Goal: Task Accomplishment & Management: Manage account settings

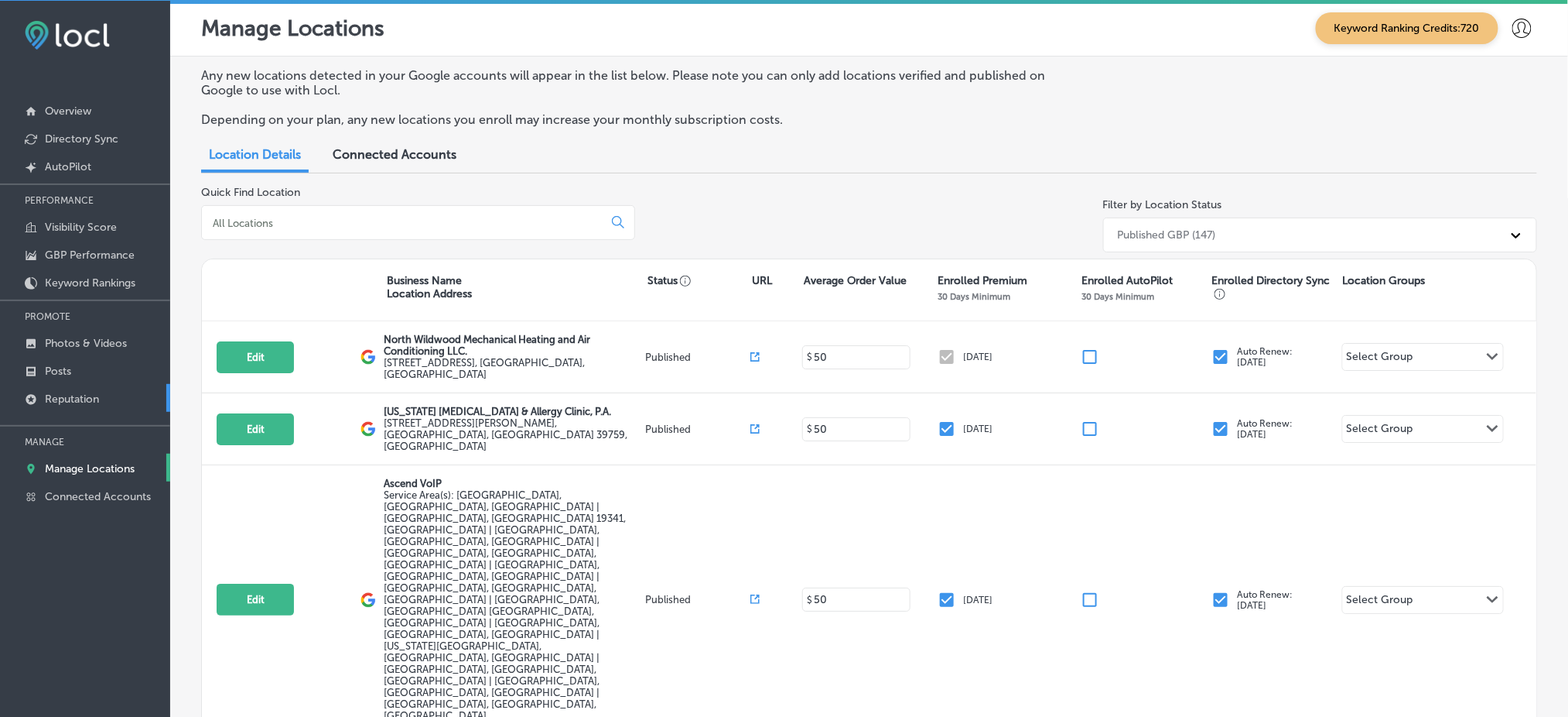
click at [115, 391] on link "Reputation" at bounding box center [85, 397] width 170 height 28
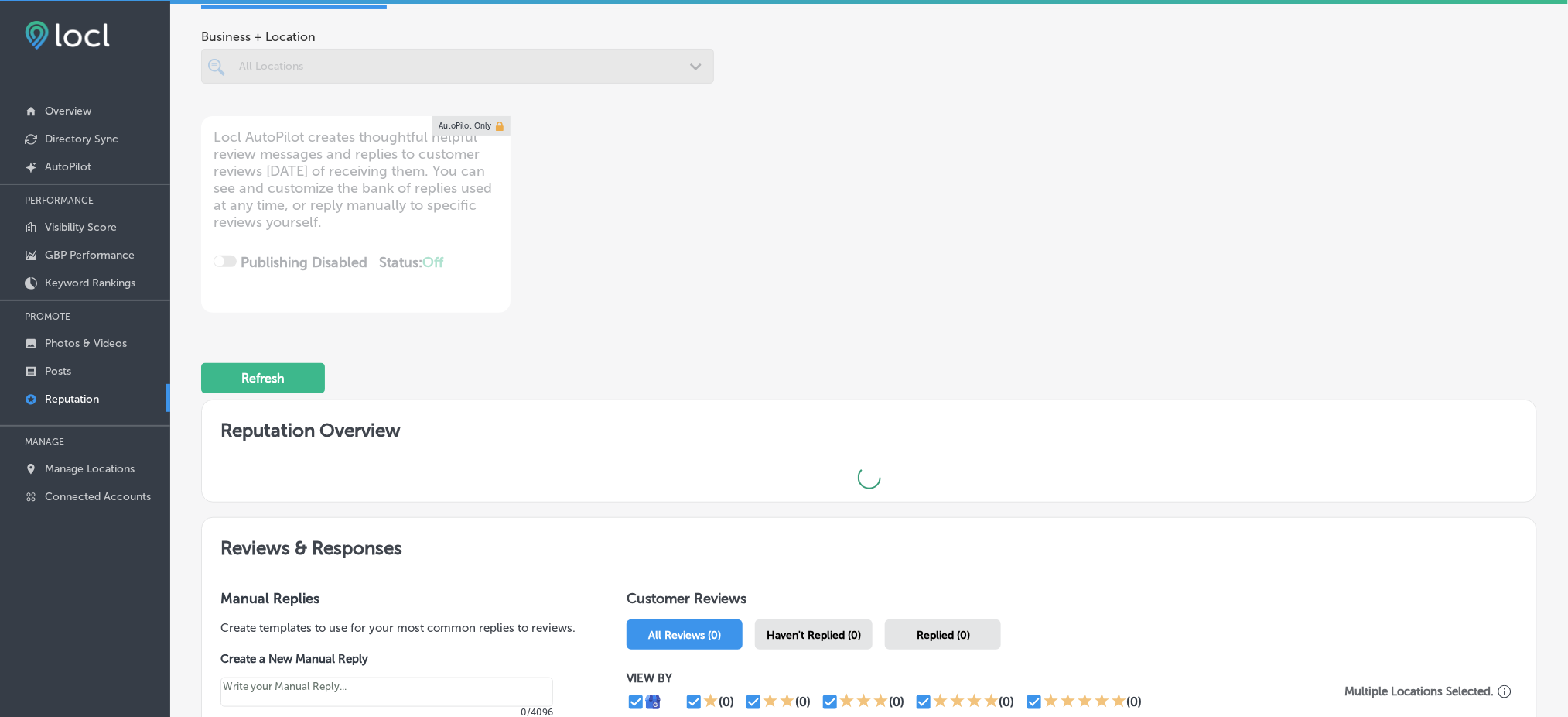
scroll to position [103, 0]
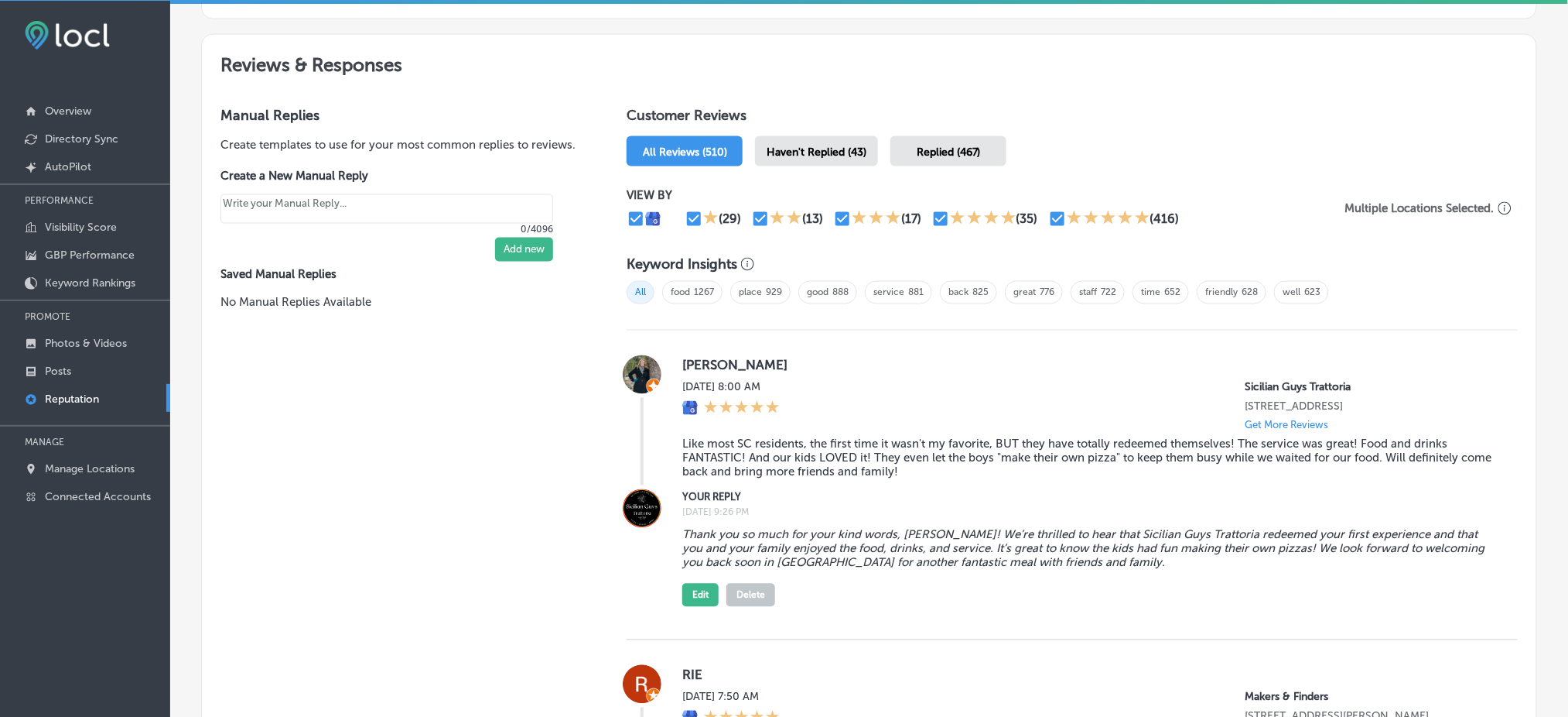
click at [815, 146] on span "Haven't Replied (43)" at bounding box center [816, 152] width 99 height 13
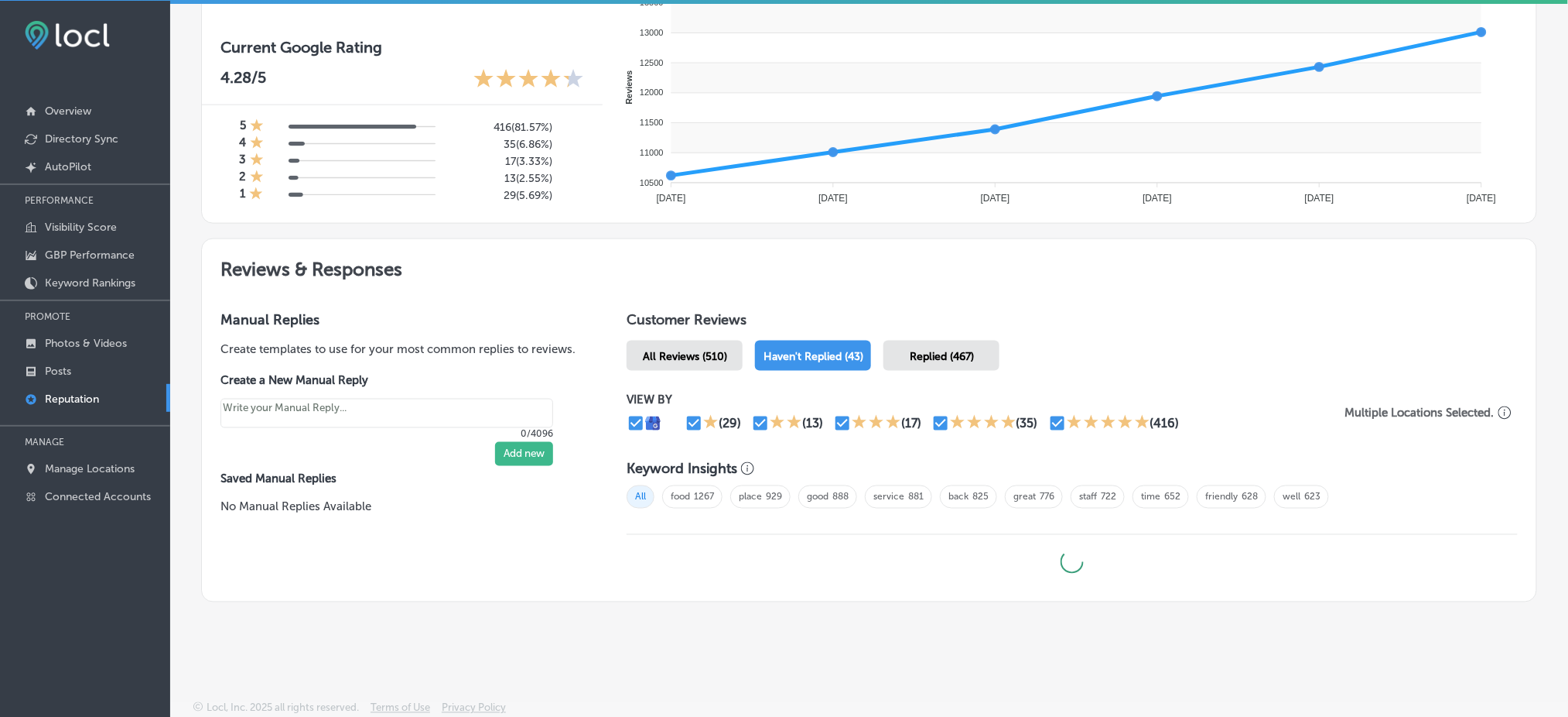
type textarea "x"
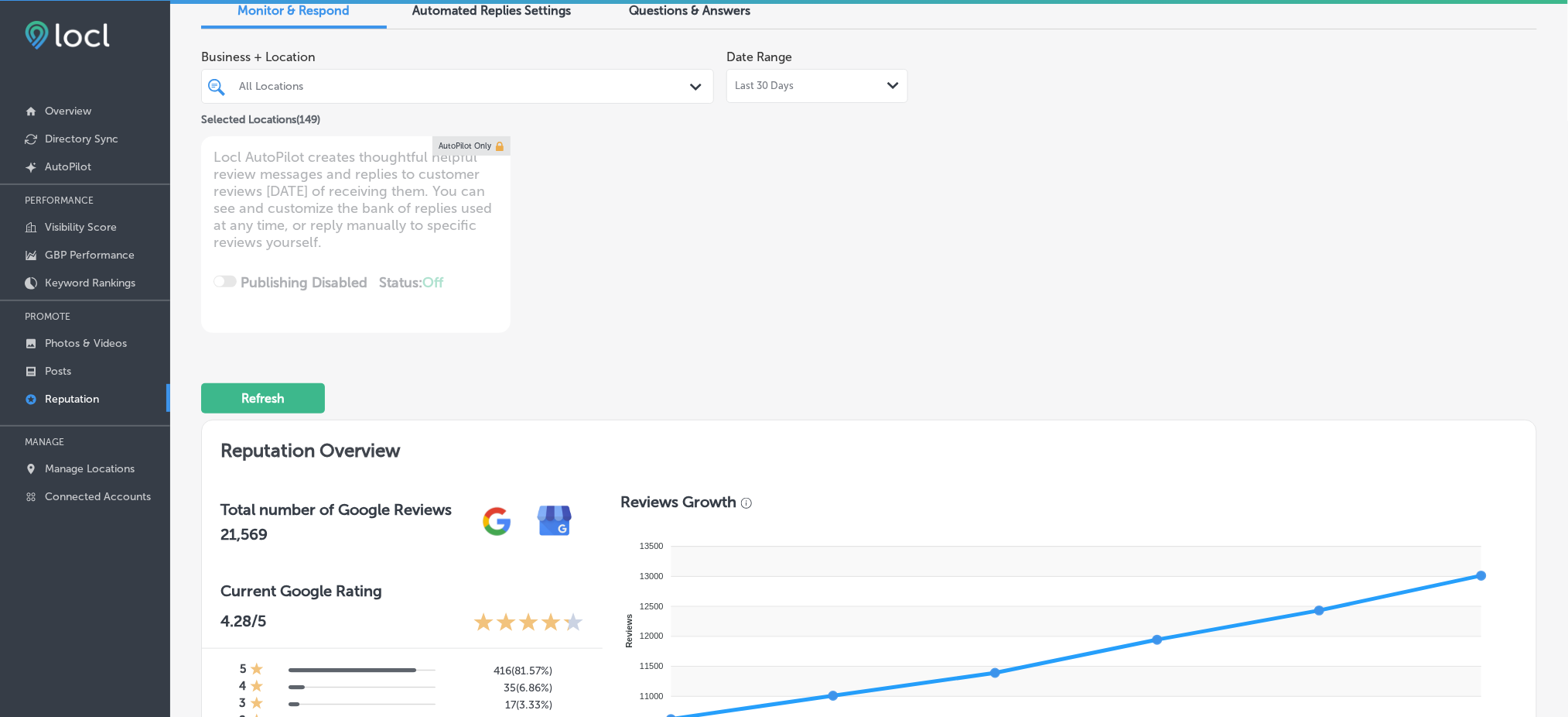
scroll to position [0, 0]
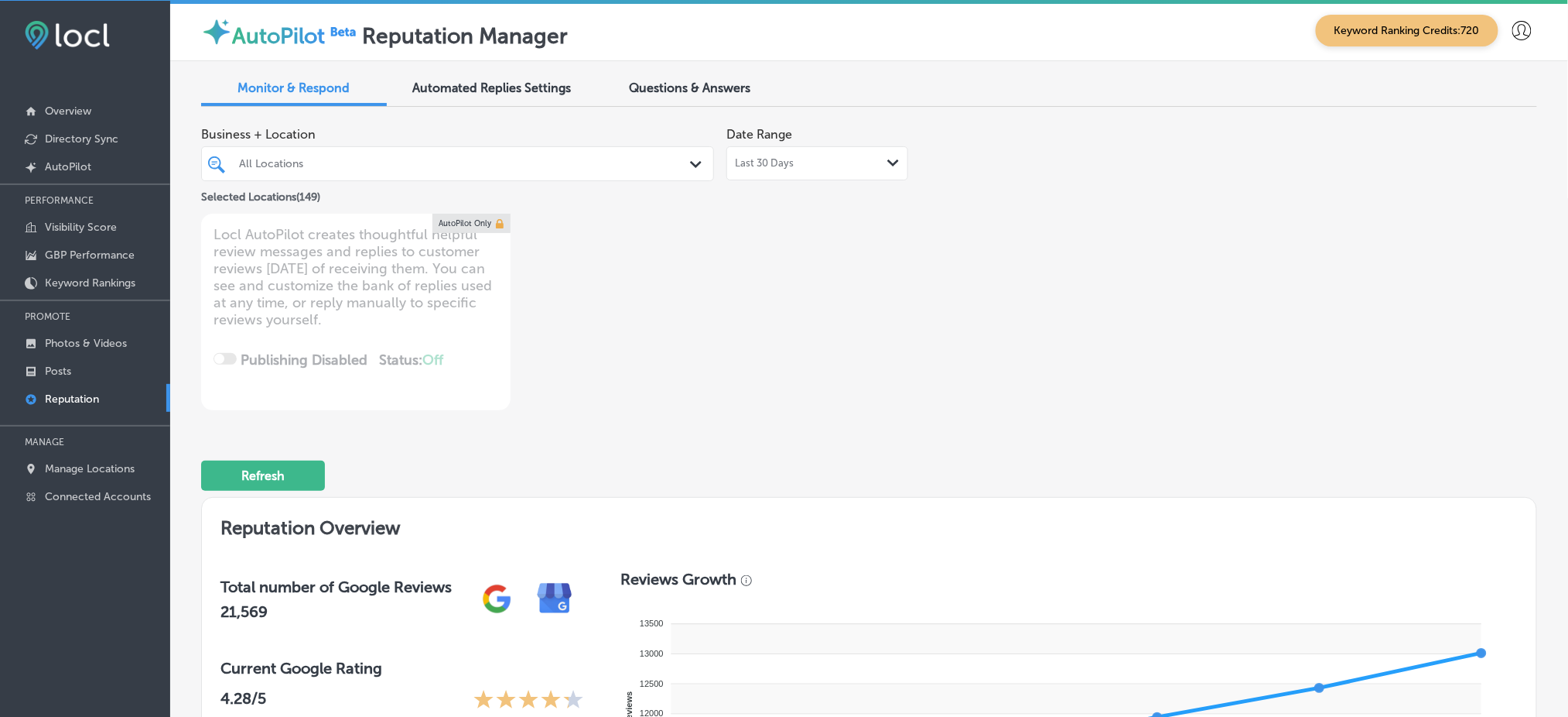
click at [483, 151] on div "All Locations" at bounding box center [457, 163] width 453 height 24
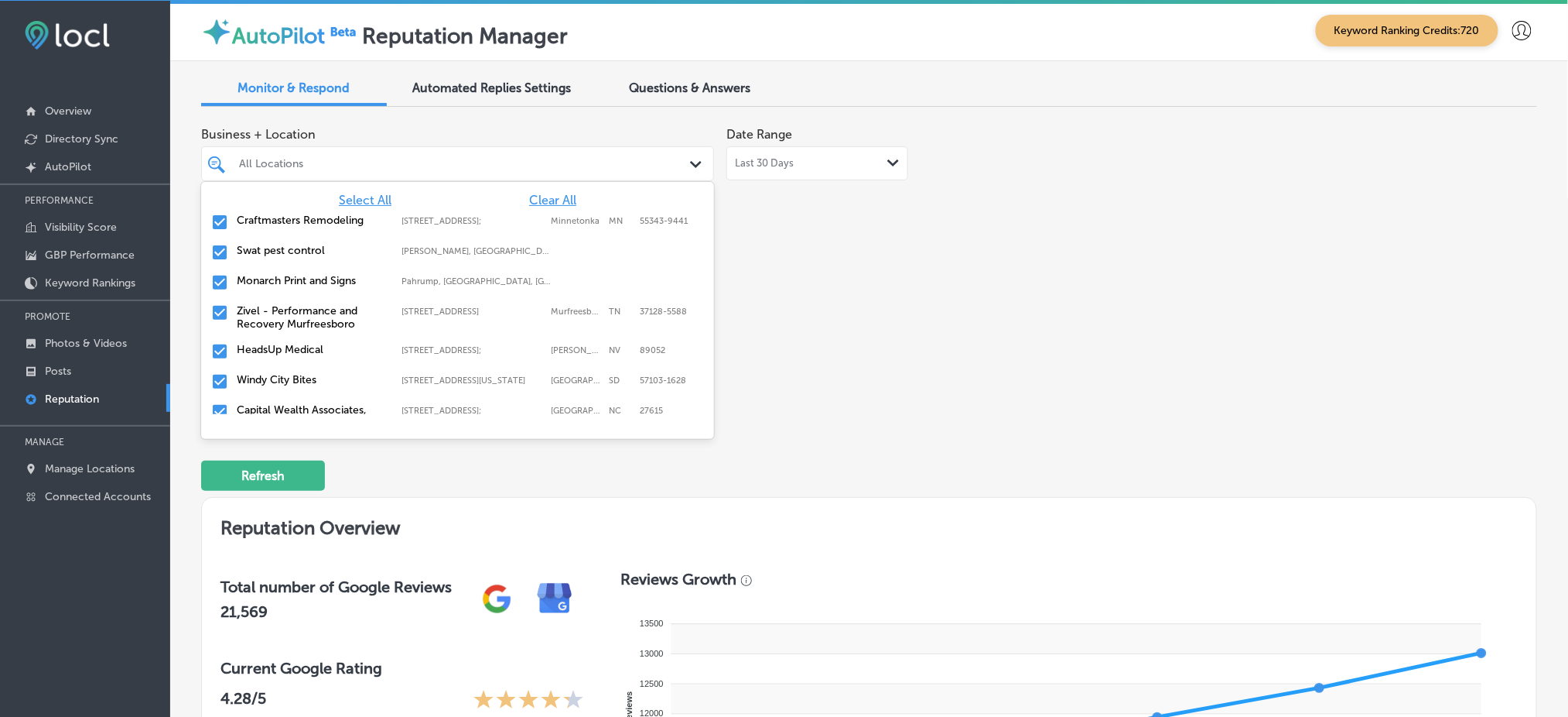
click at [483, 151] on div "All Locations" at bounding box center [457, 163] width 453 height 24
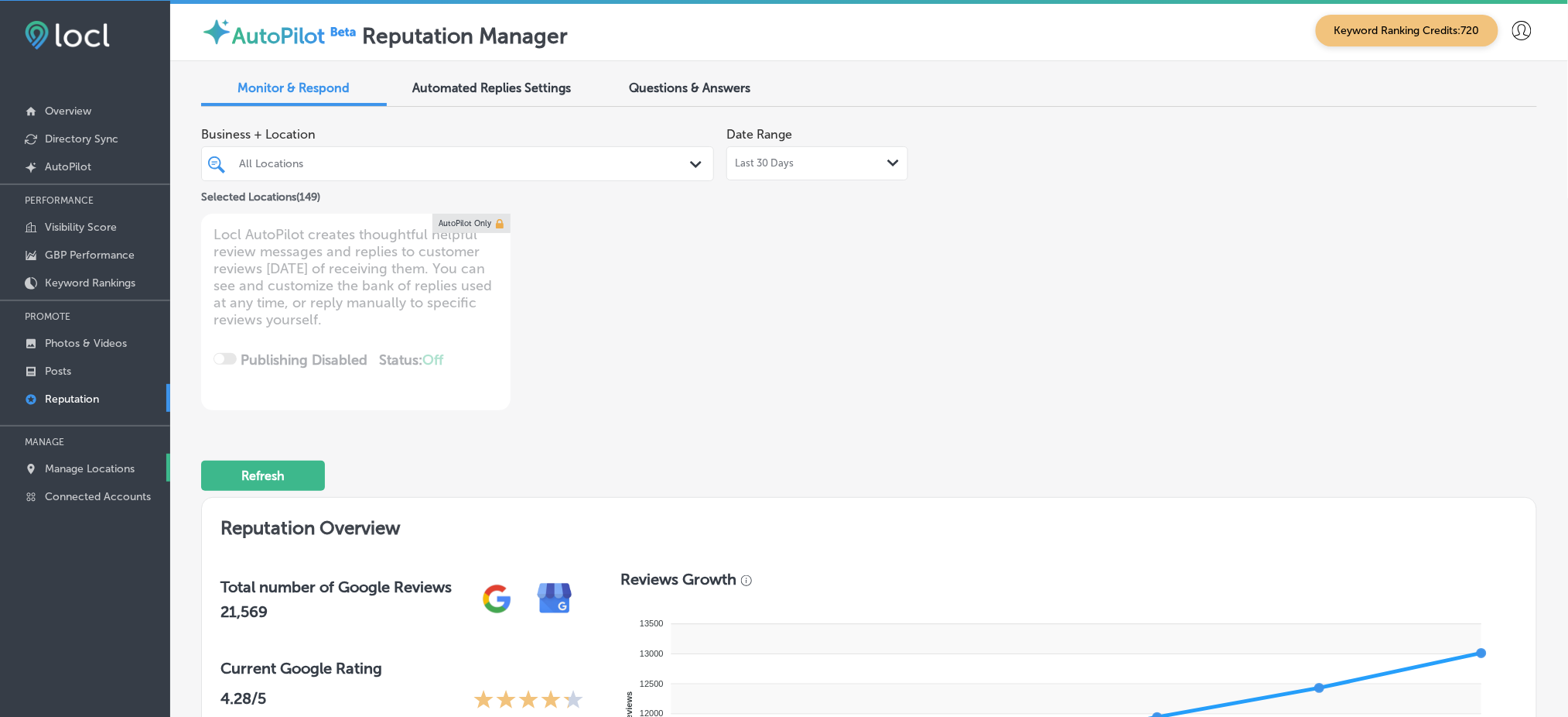
click at [109, 455] on link "Manage Locations" at bounding box center [85, 467] width 170 height 28
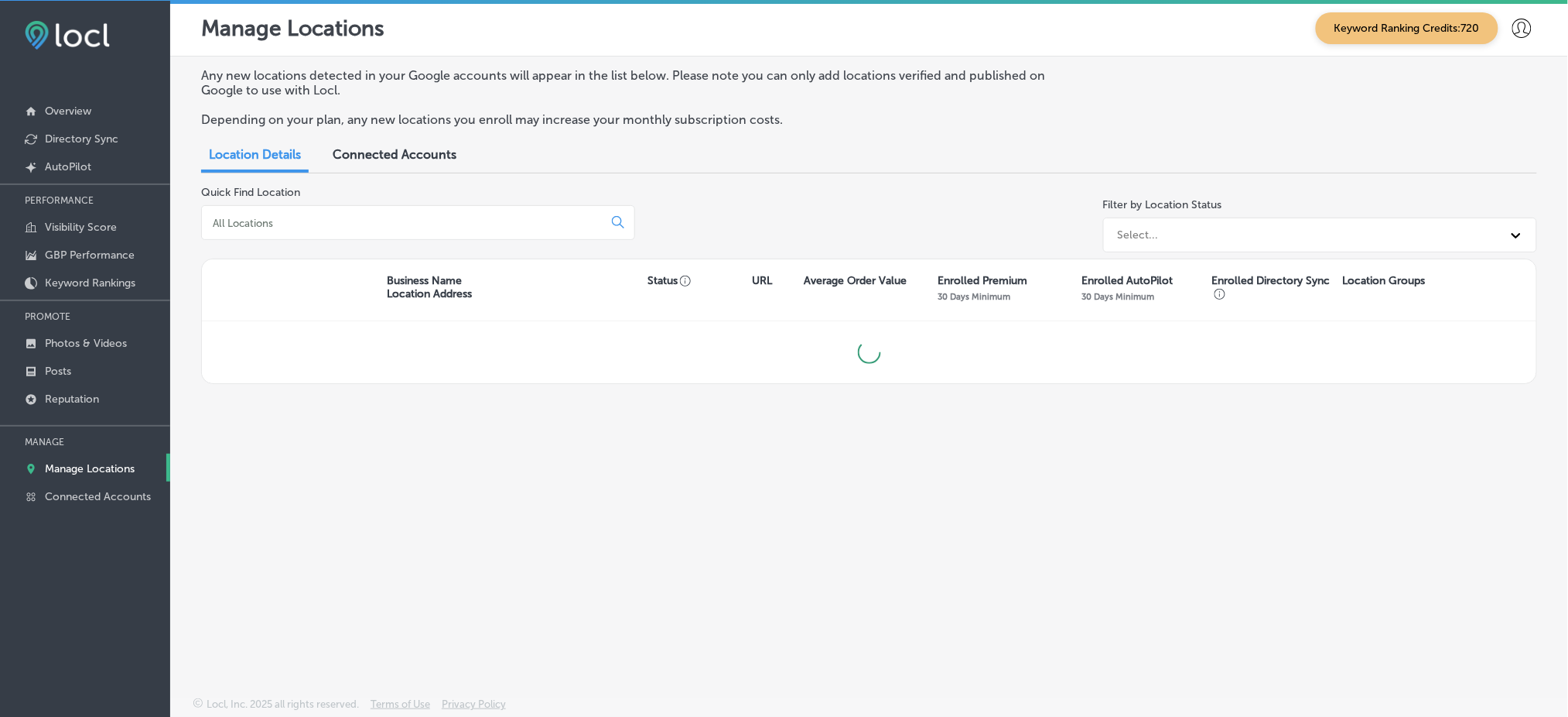
click at [342, 224] on input at bounding box center [406, 223] width 388 height 14
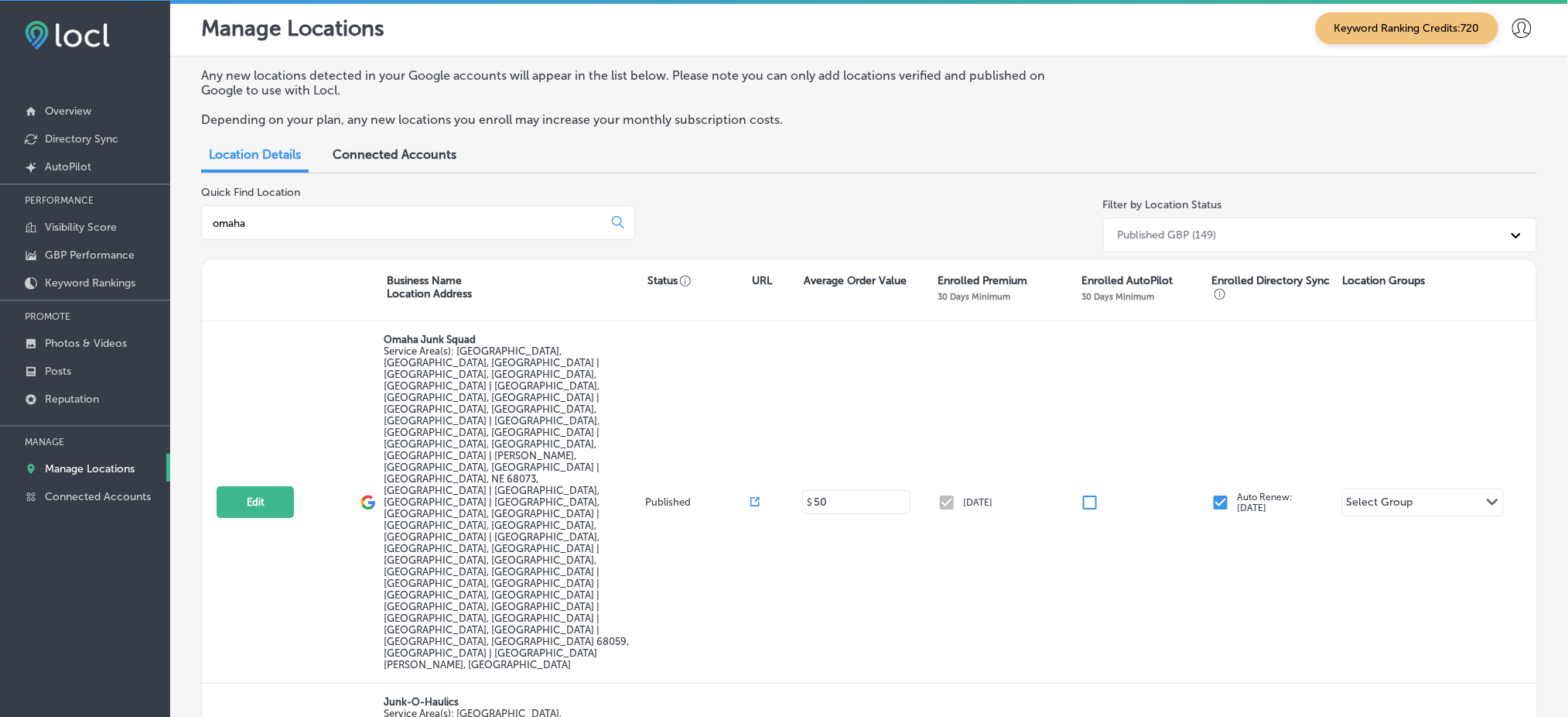
type input "omaha"
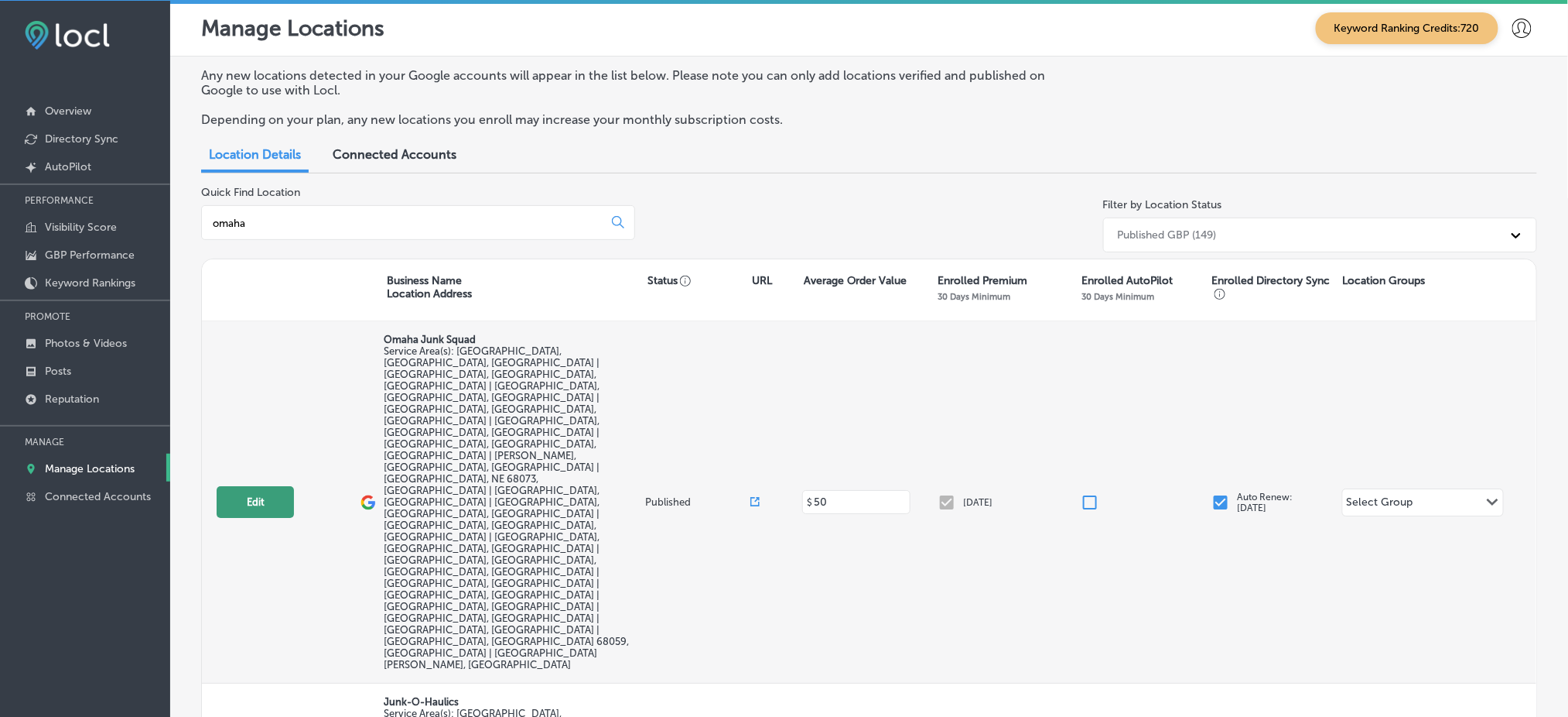
click at [243, 486] on button "Edit" at bounding box center [254, 502] width 77 height 32
select select "US"
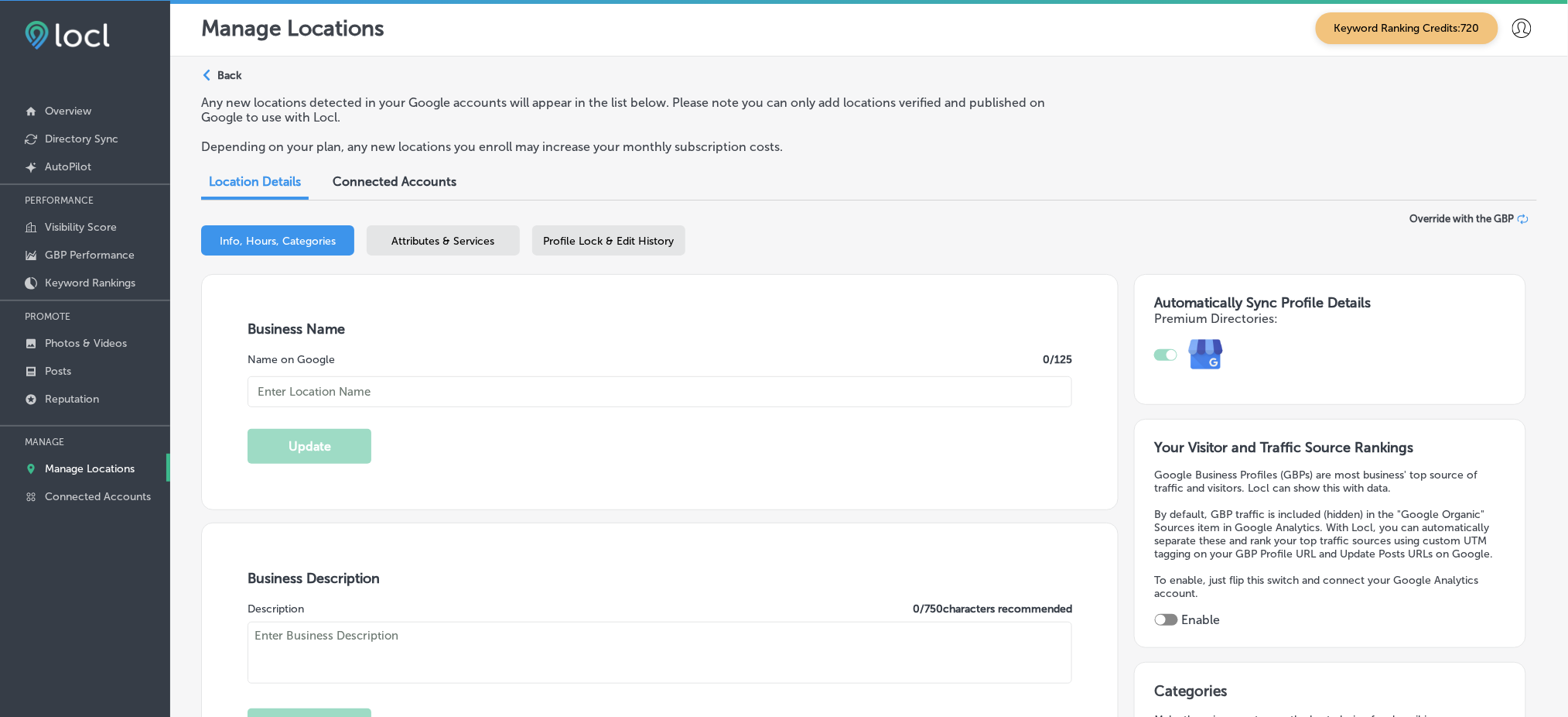
type input "[STREET_ADDRESS]"
type input "[GEOGRAPHIC_DATA]"
type input "68134"
type input "US"
type input "[PHONE_NUMBER]"
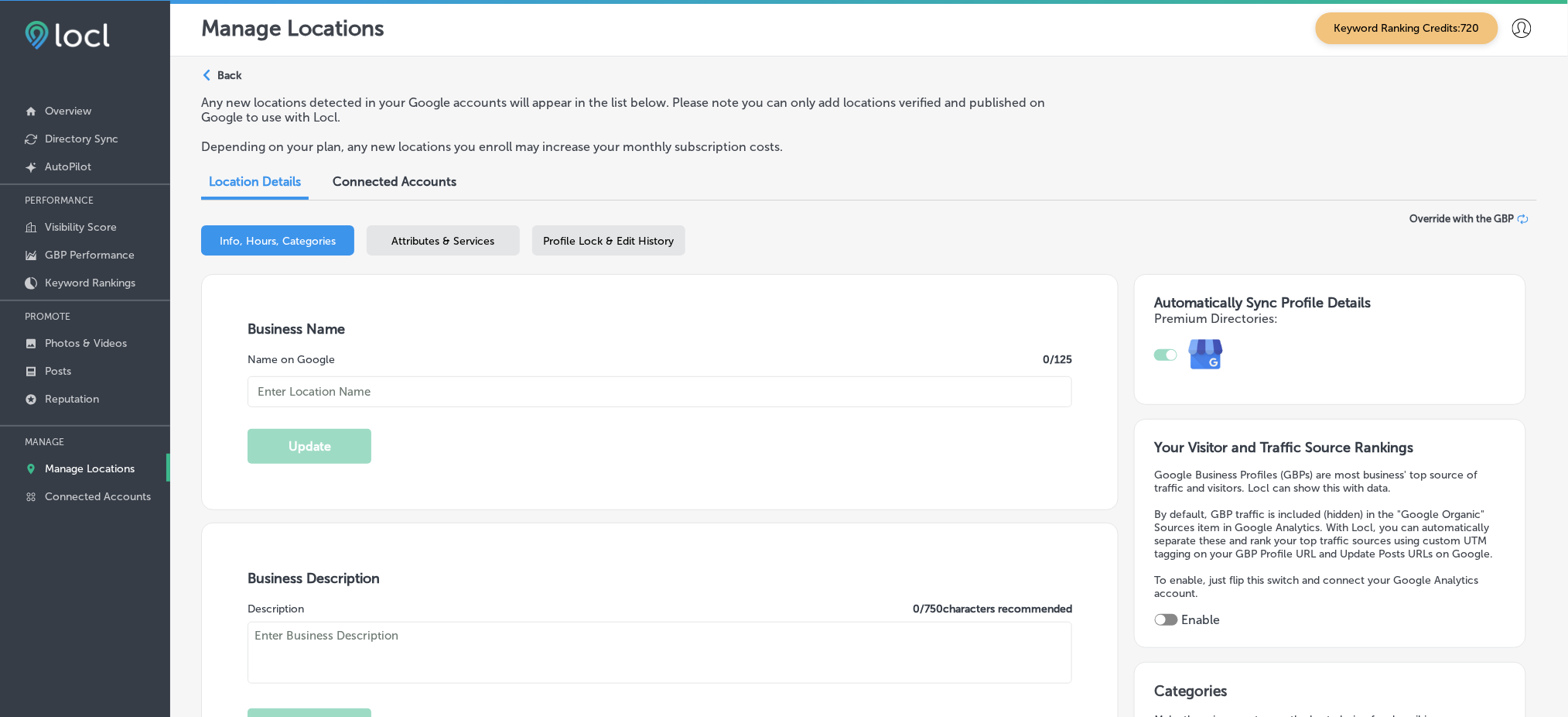
type textarea "Omaha Junk Squad is a premium junk removal service locally owned, servicing the…"
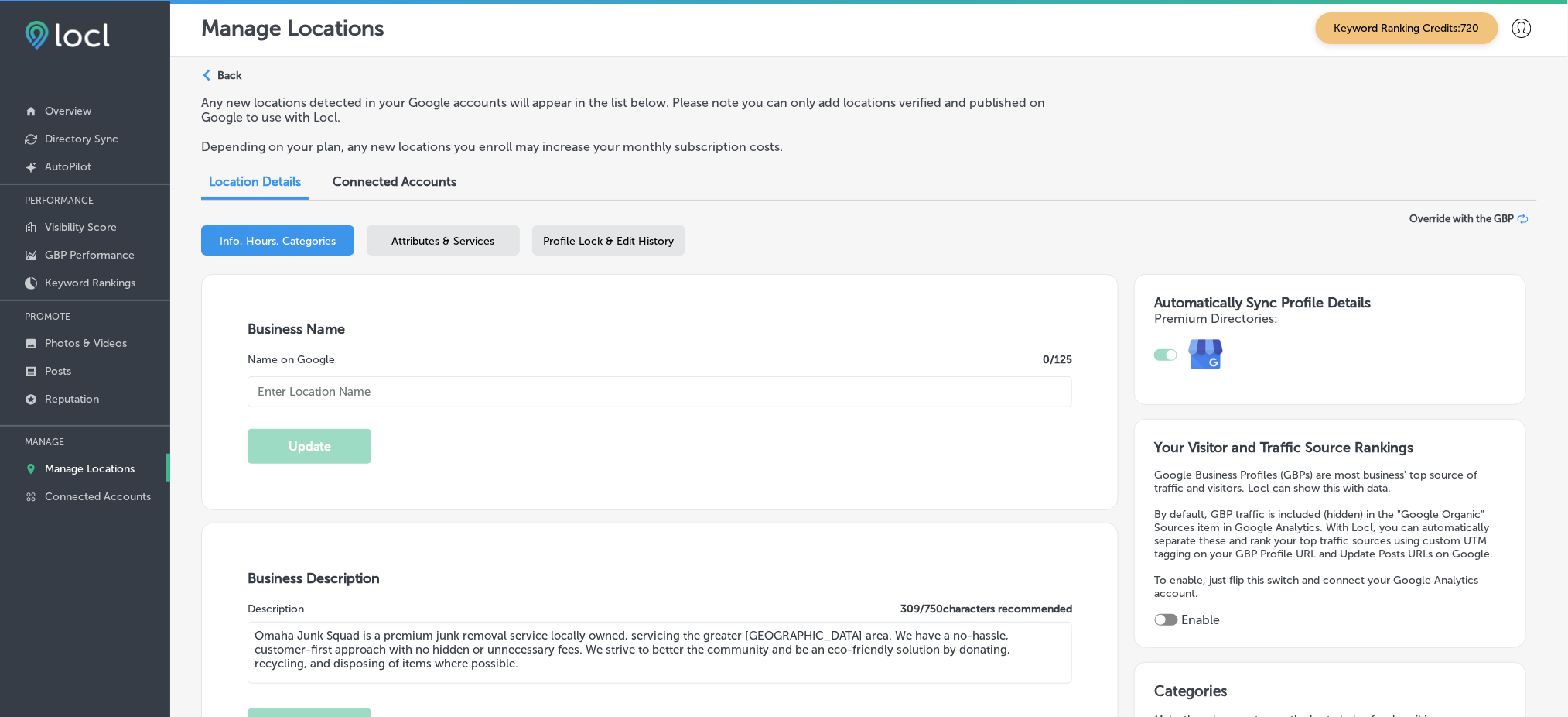
type input "Omaha Junk Squad"
type input "[URL][DOMAIN_NAME]"
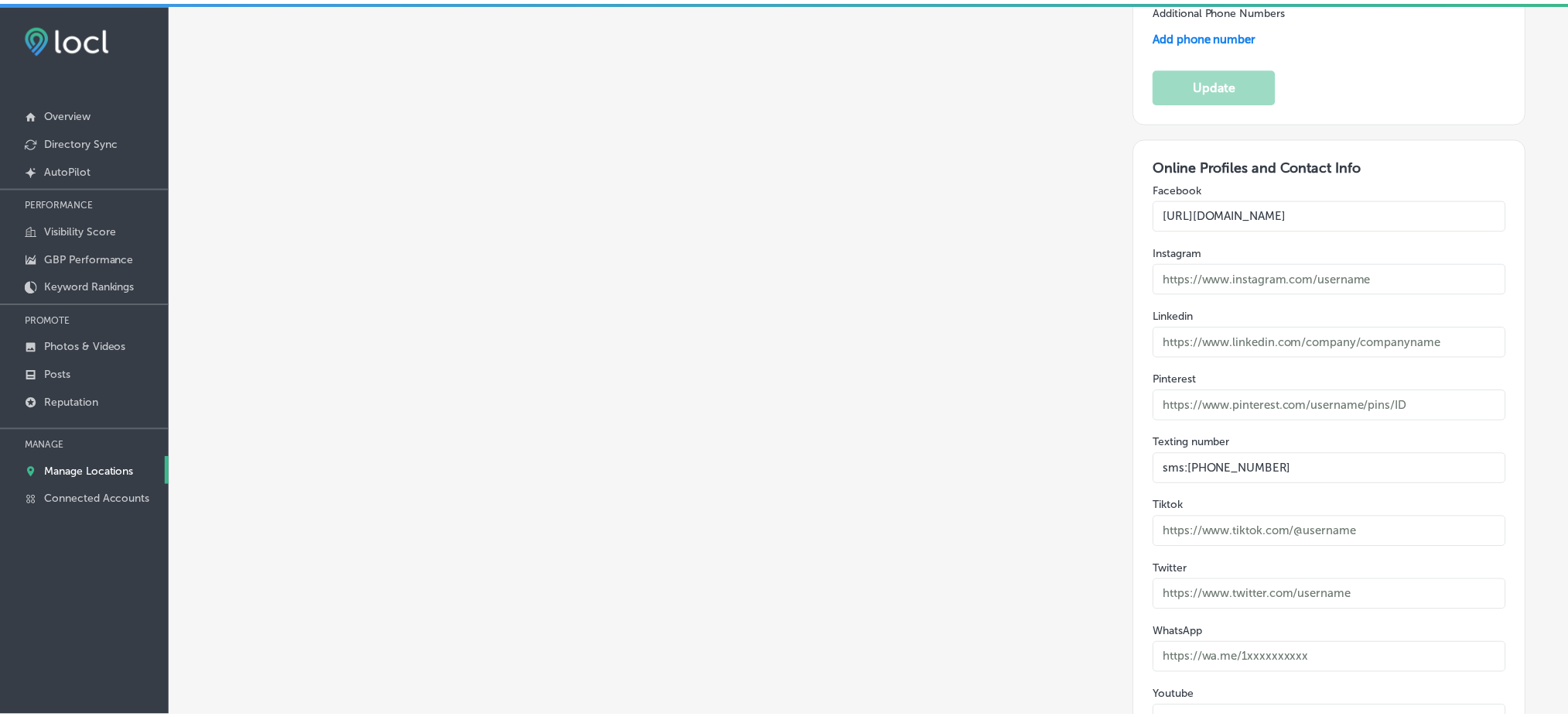
scroll to position [22, 0]
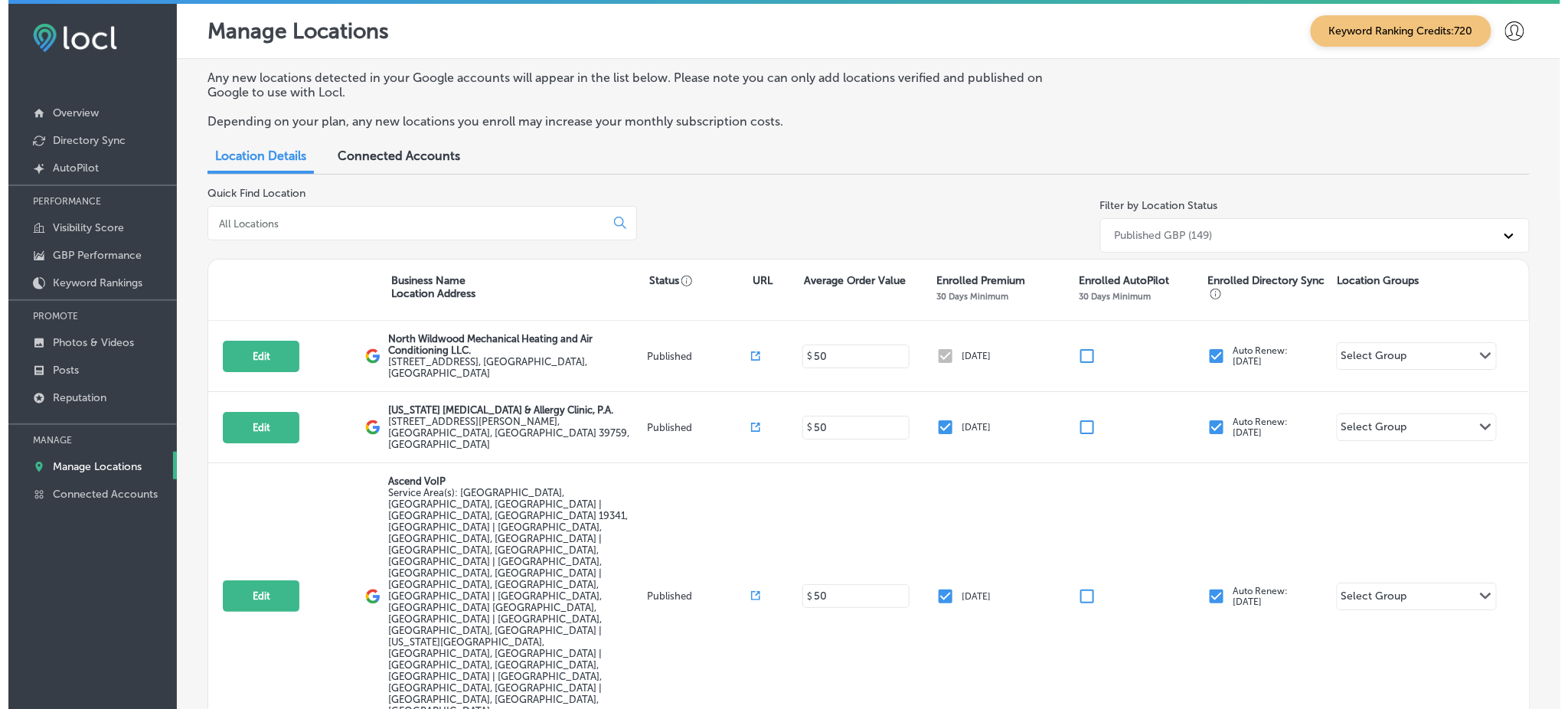
scroll to position [3, 0]
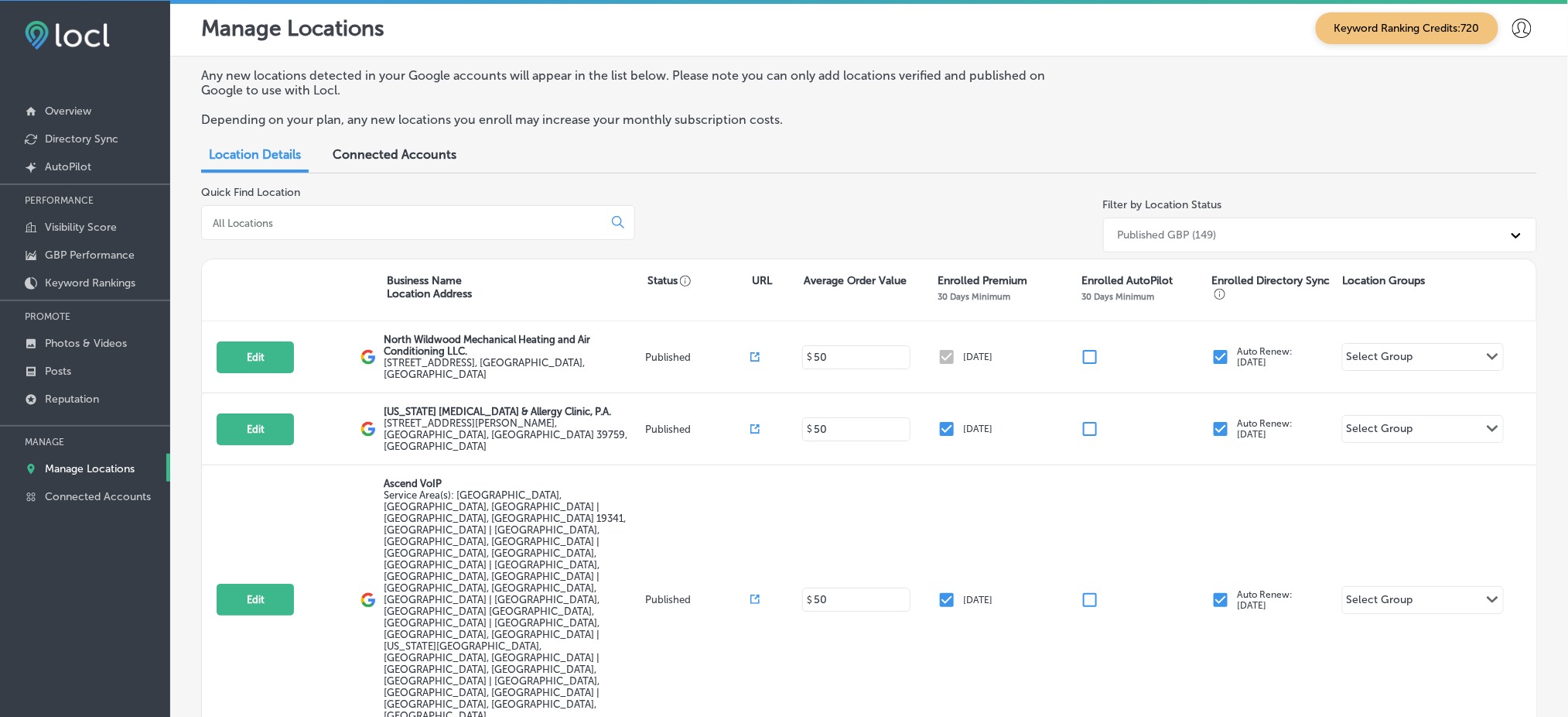
click at [414, 223] on input at bounding box center [406, 223] width 388 height 14
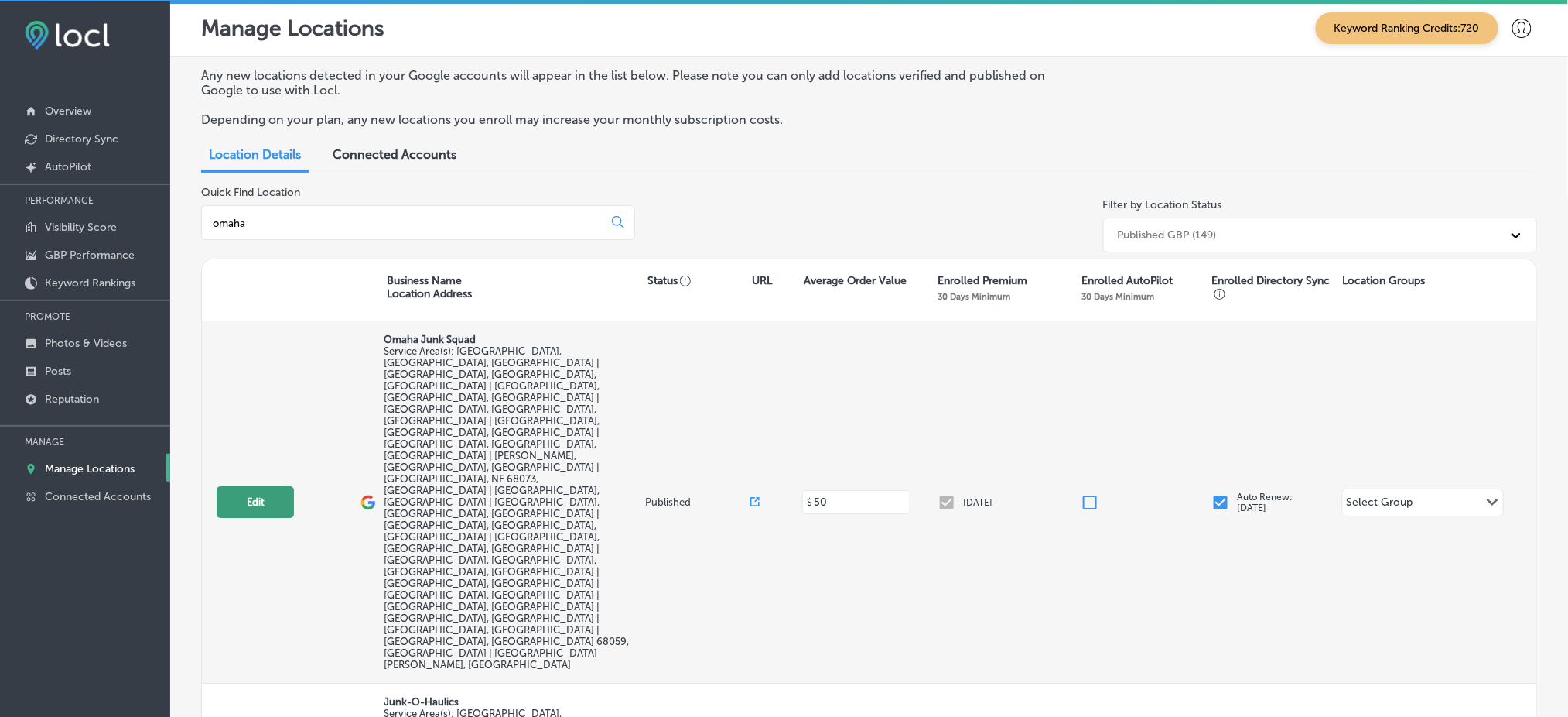
type input "omaha"
click at [249, 486] on button "Edit" at bounding box center [254, 502] width 77 height 32
select select "US"
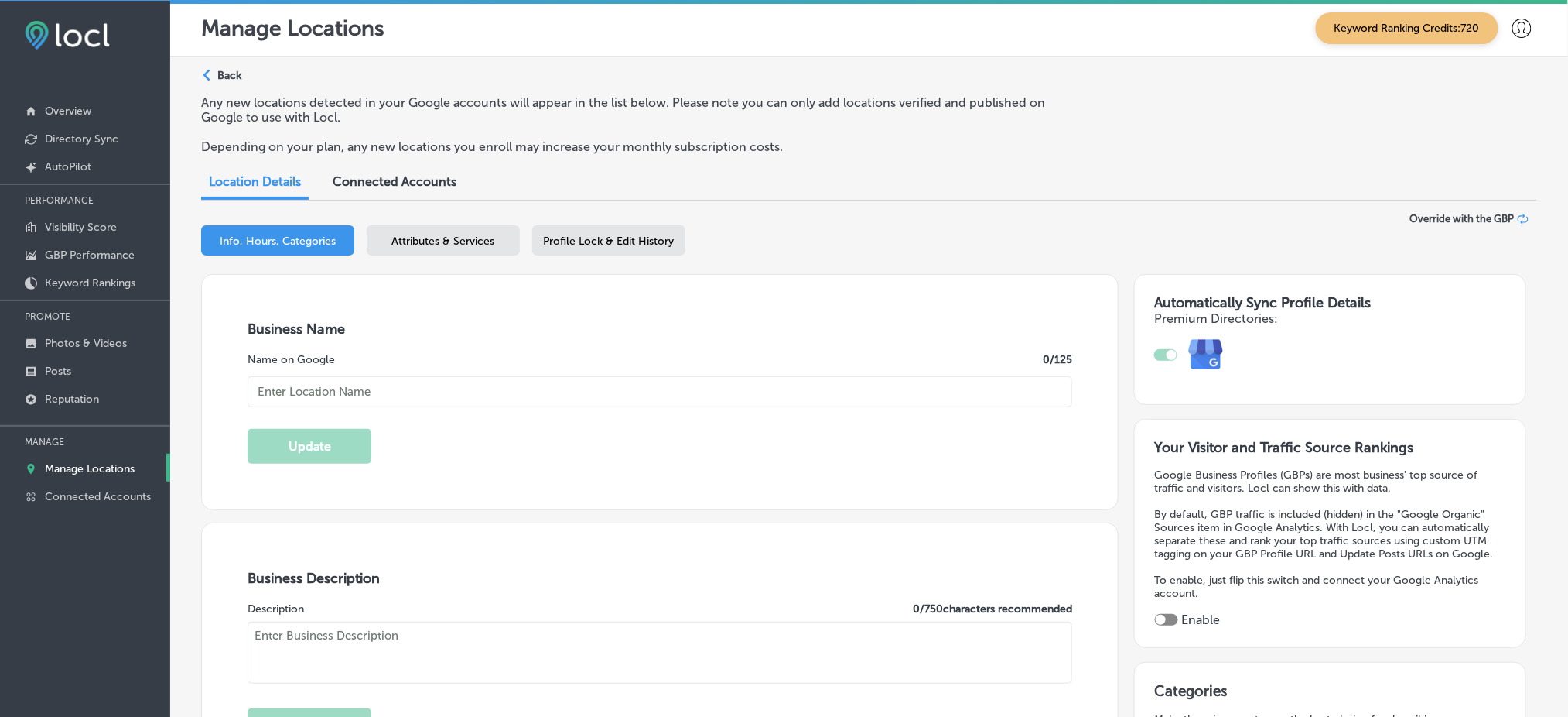
type textarea "Omaha Junk Squad is a premium junk removal service locally owned, servicing the…"
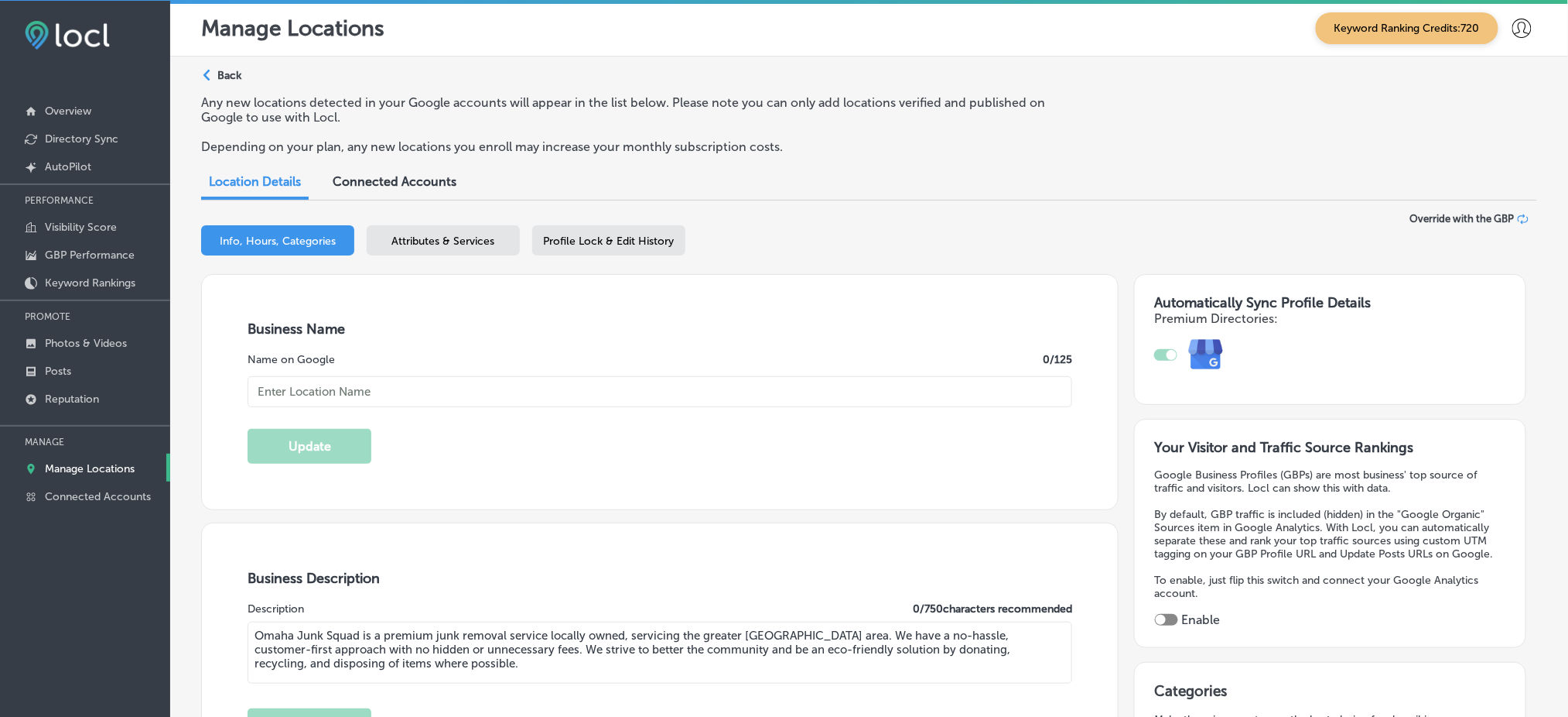
type input "[STREET_ADDRESS]"
type input "[GEOGRAPHIC_DATA]"
type input "68134"
type input "US"
type input "[URL][DOMAIN_NAME]"
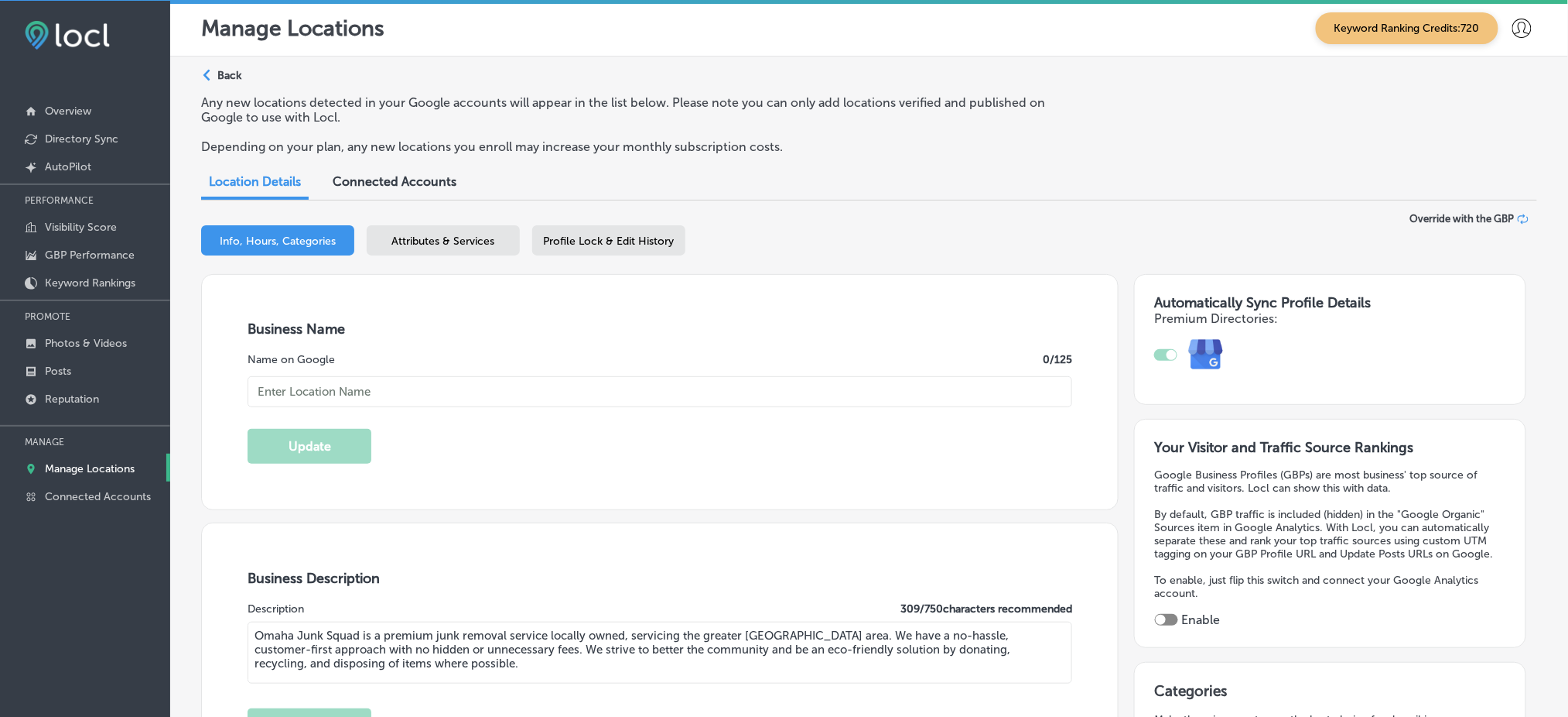
type input "Omaha Junk Squad"
type input "[PHONE_NUMBER]"
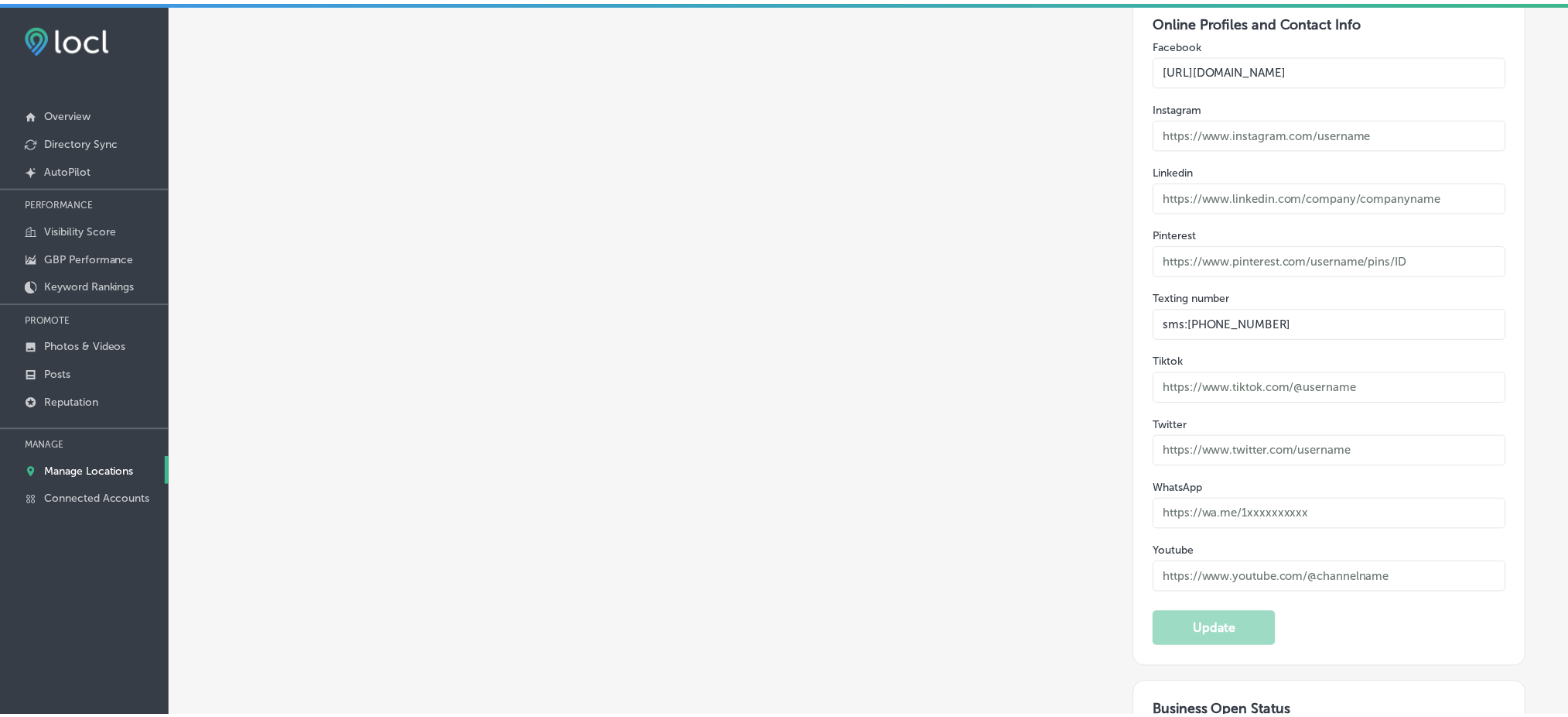
scroll to position [2613, 0]
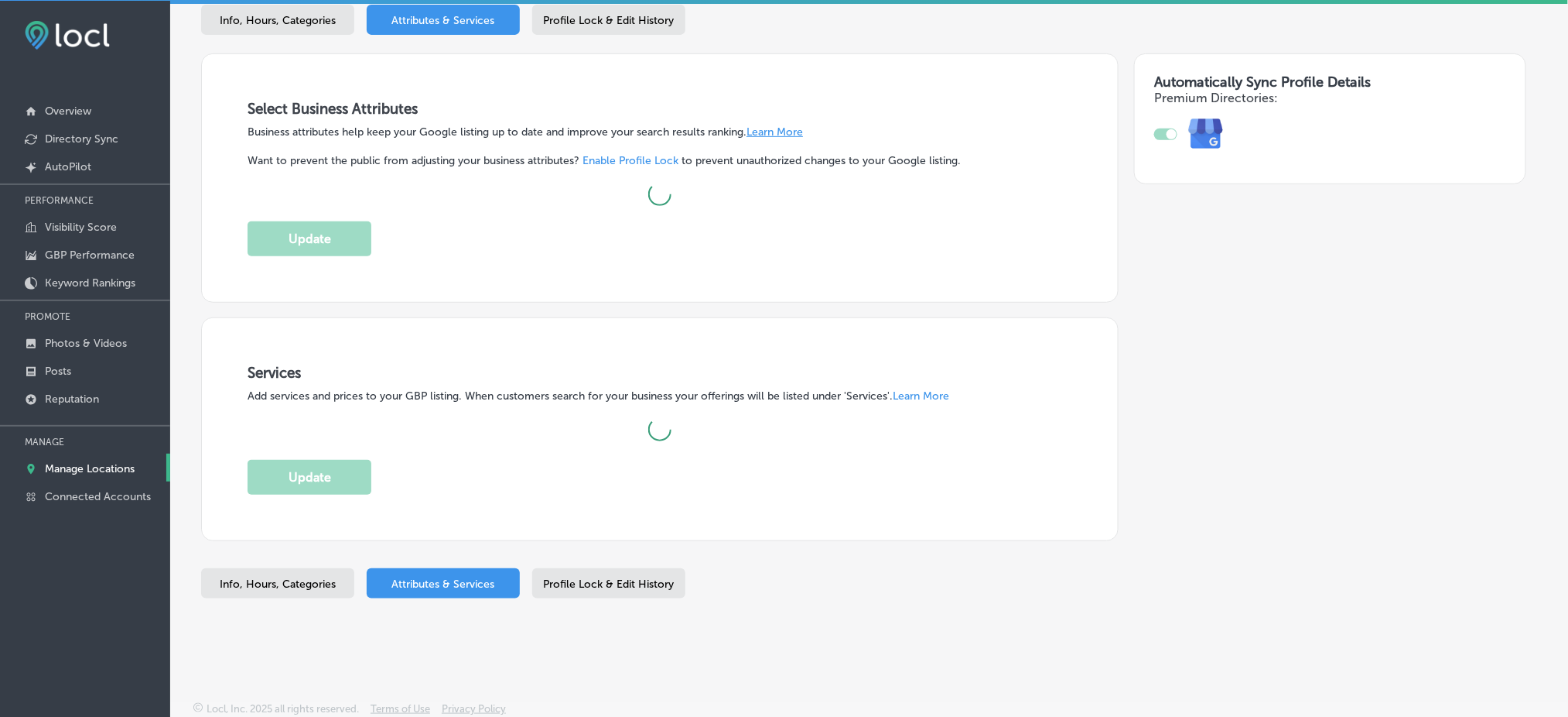
scroll to position [392, 0]
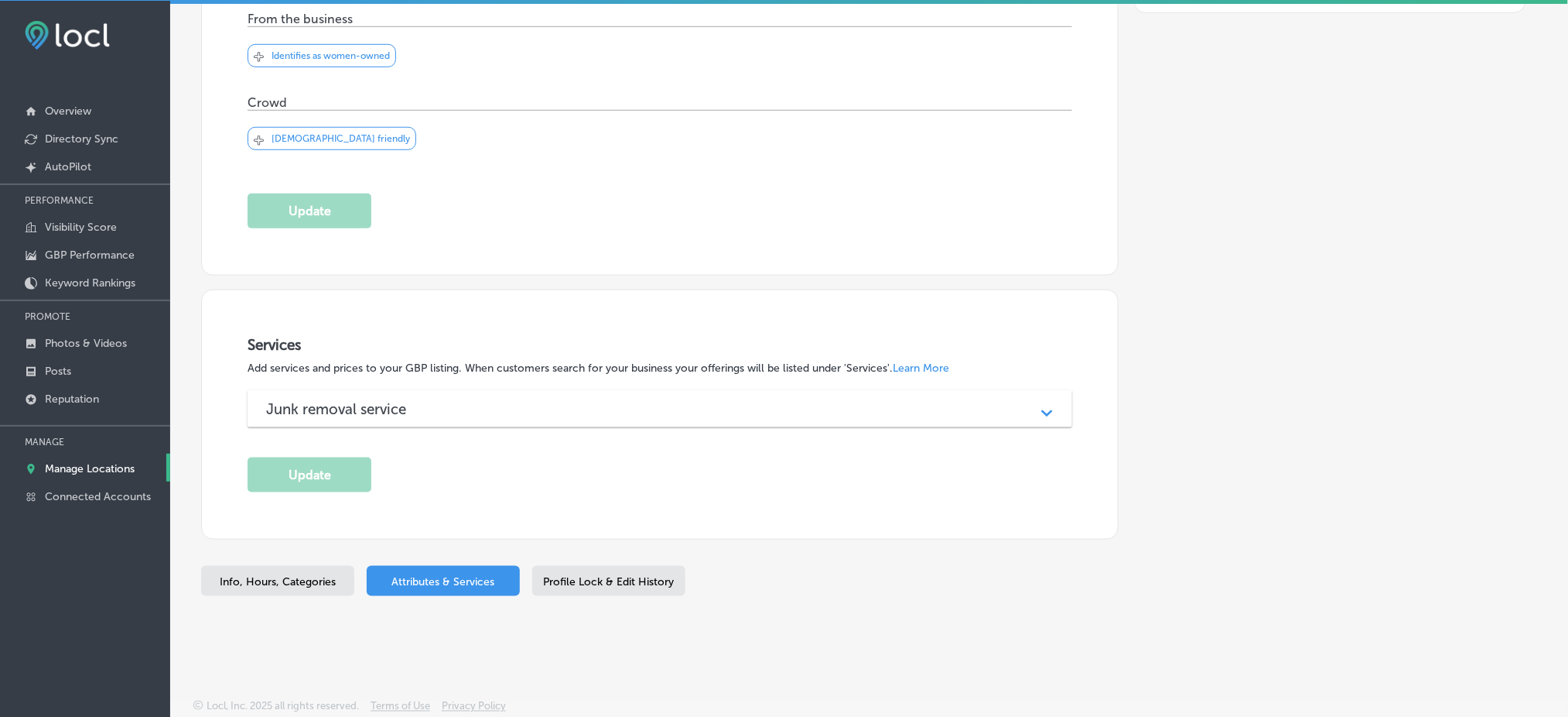
click at [740, 415] on div "Junk removal service" at bounding box center [659, 409] width 787 height 18
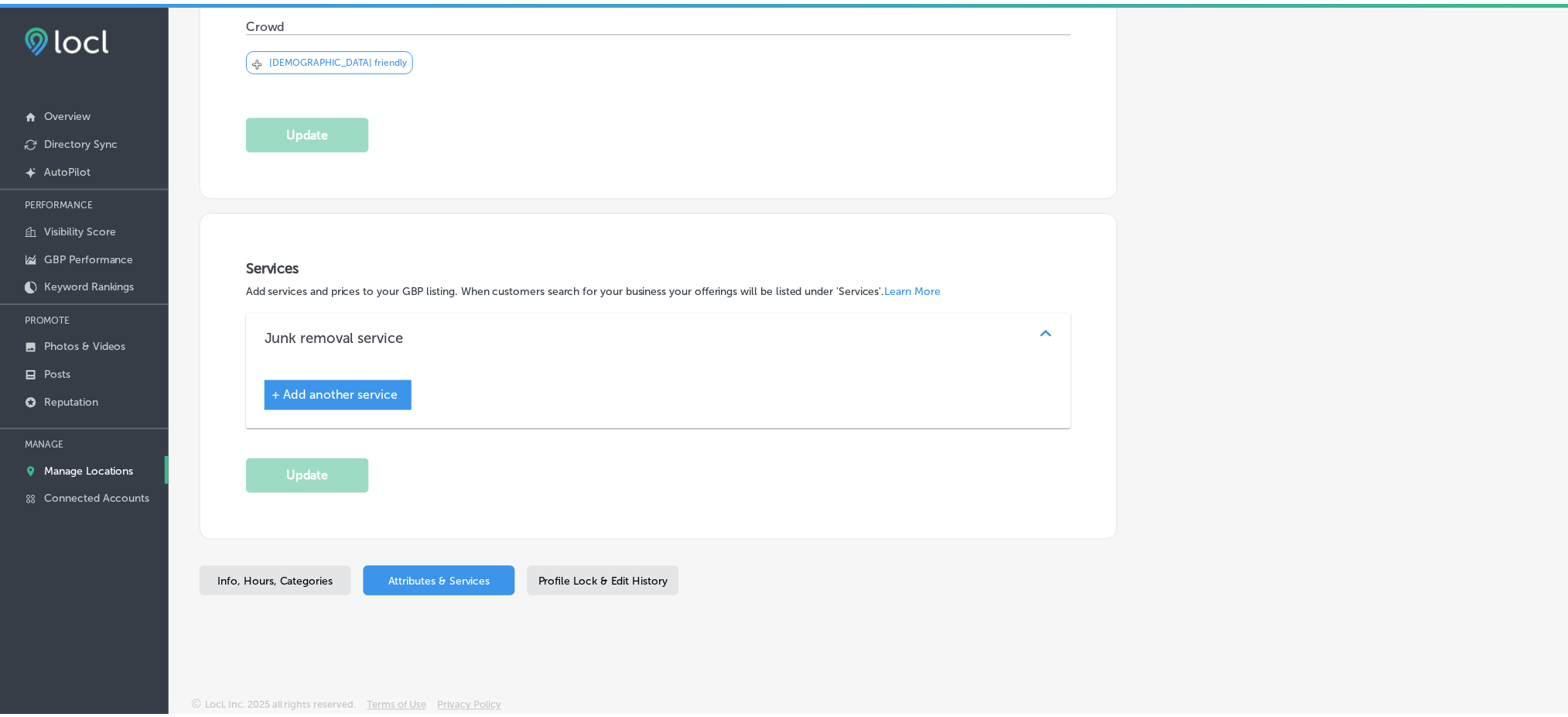
scroll to position [471, 0]
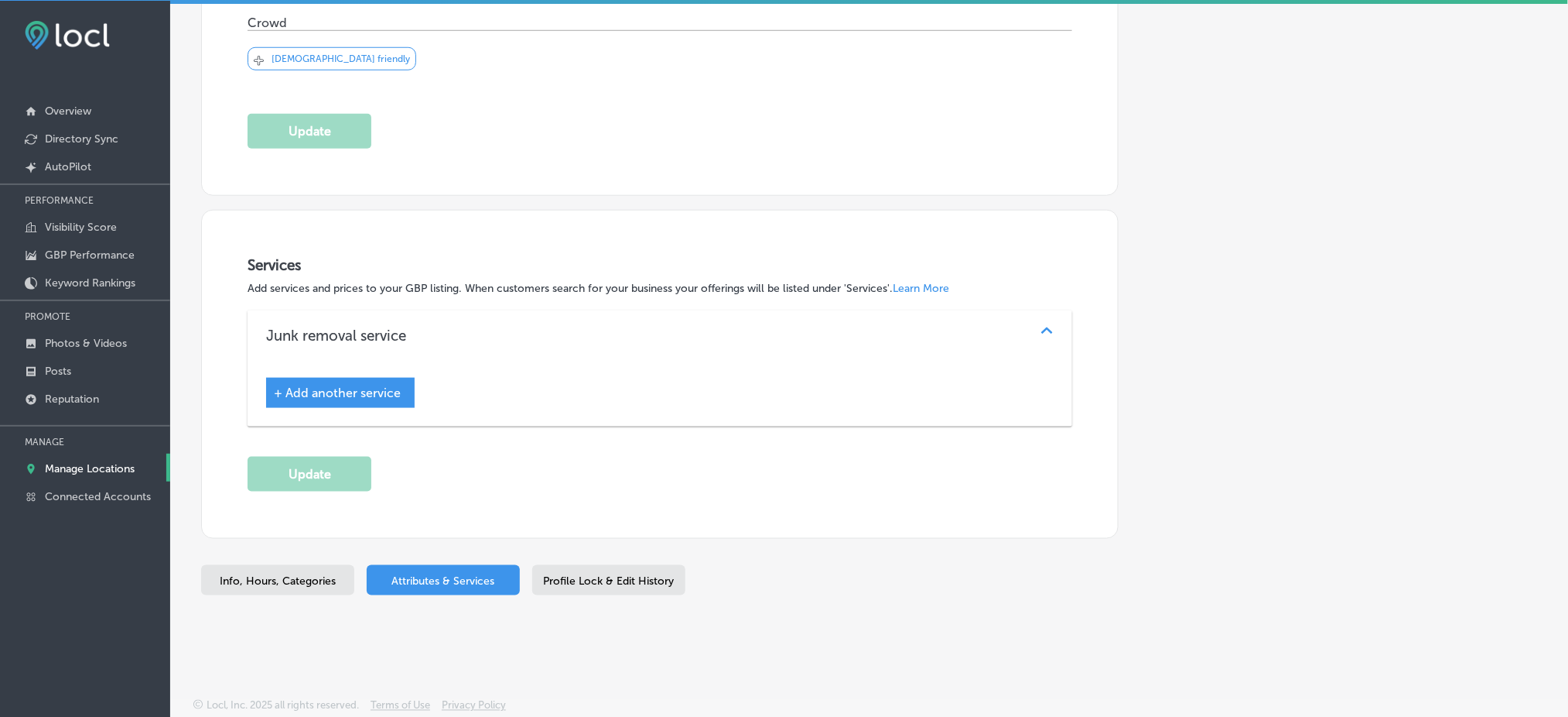
click at [574, 576] on span "Profile Lock & Edit History" at bounding box center [608, 581] width 131 height 13
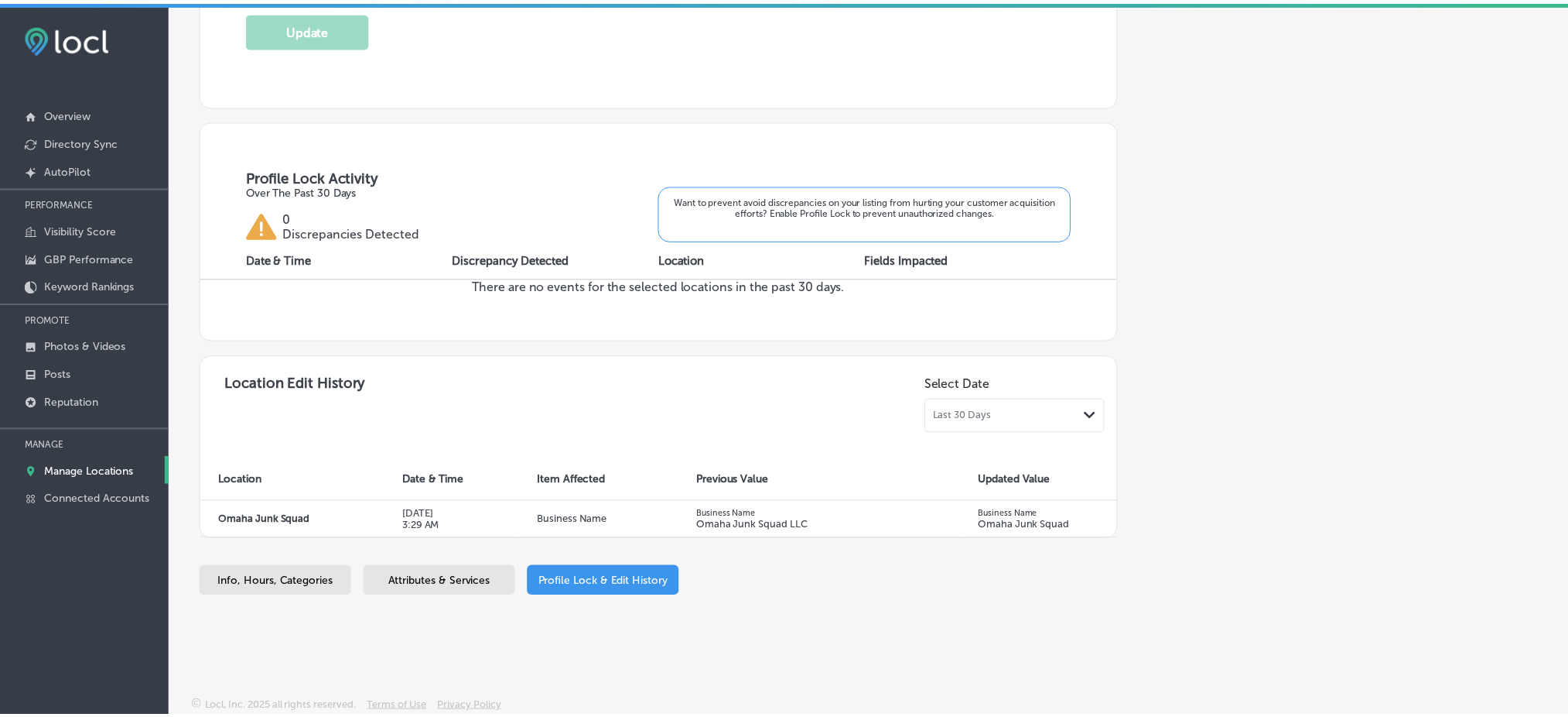
scroll to position [466, 0]
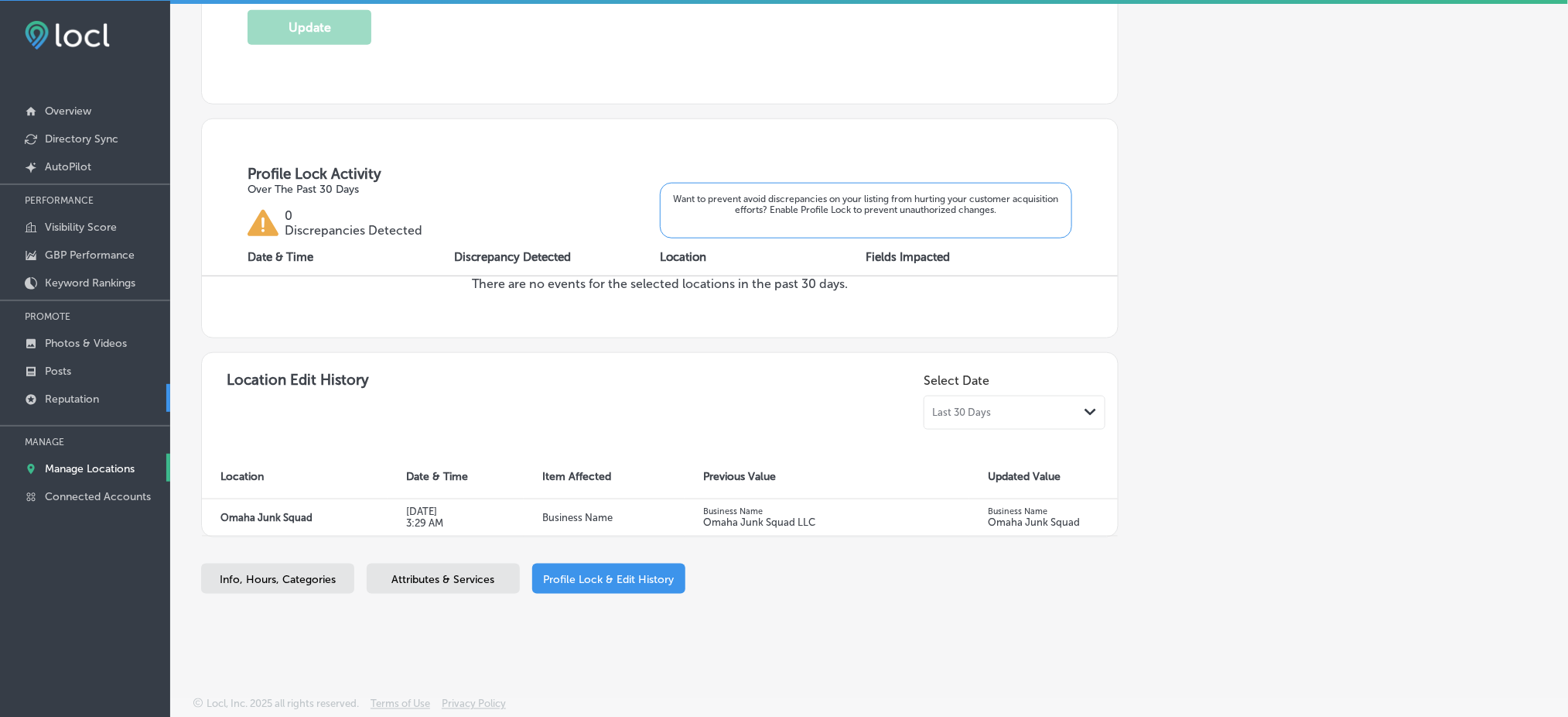
click at [55, 392] on p "Reputation" at bounding box center [72, 399] width 55 height 13
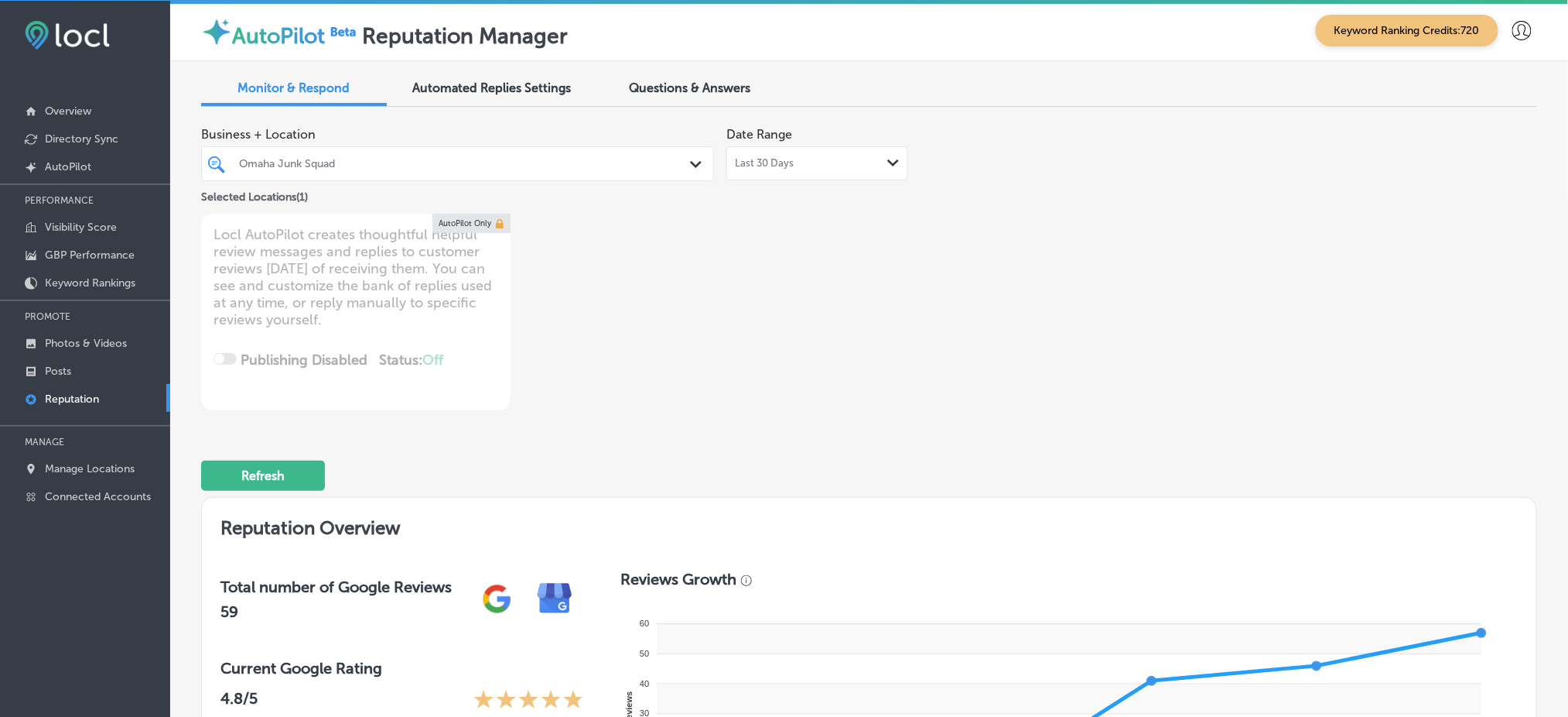
type textarea "x"
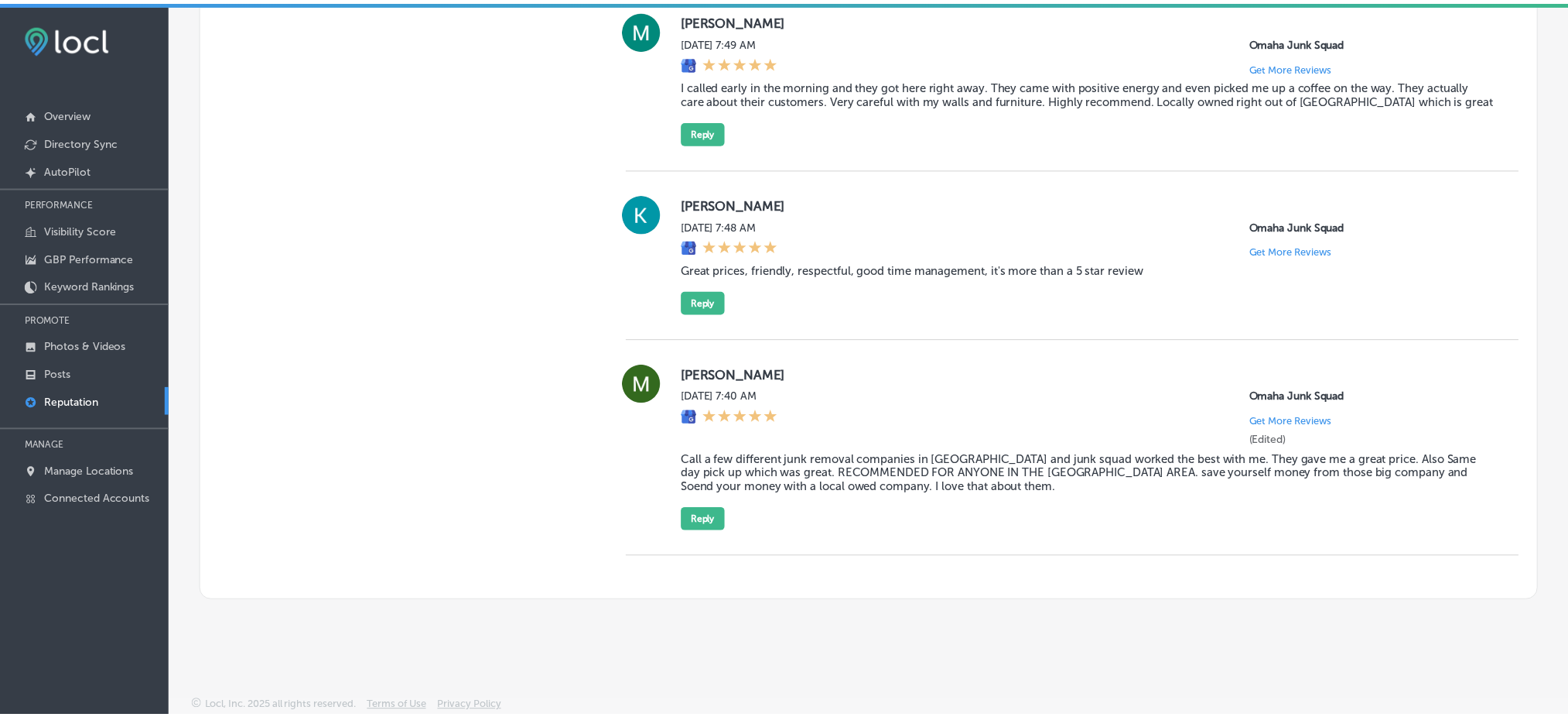
scroll to position [3, 0]
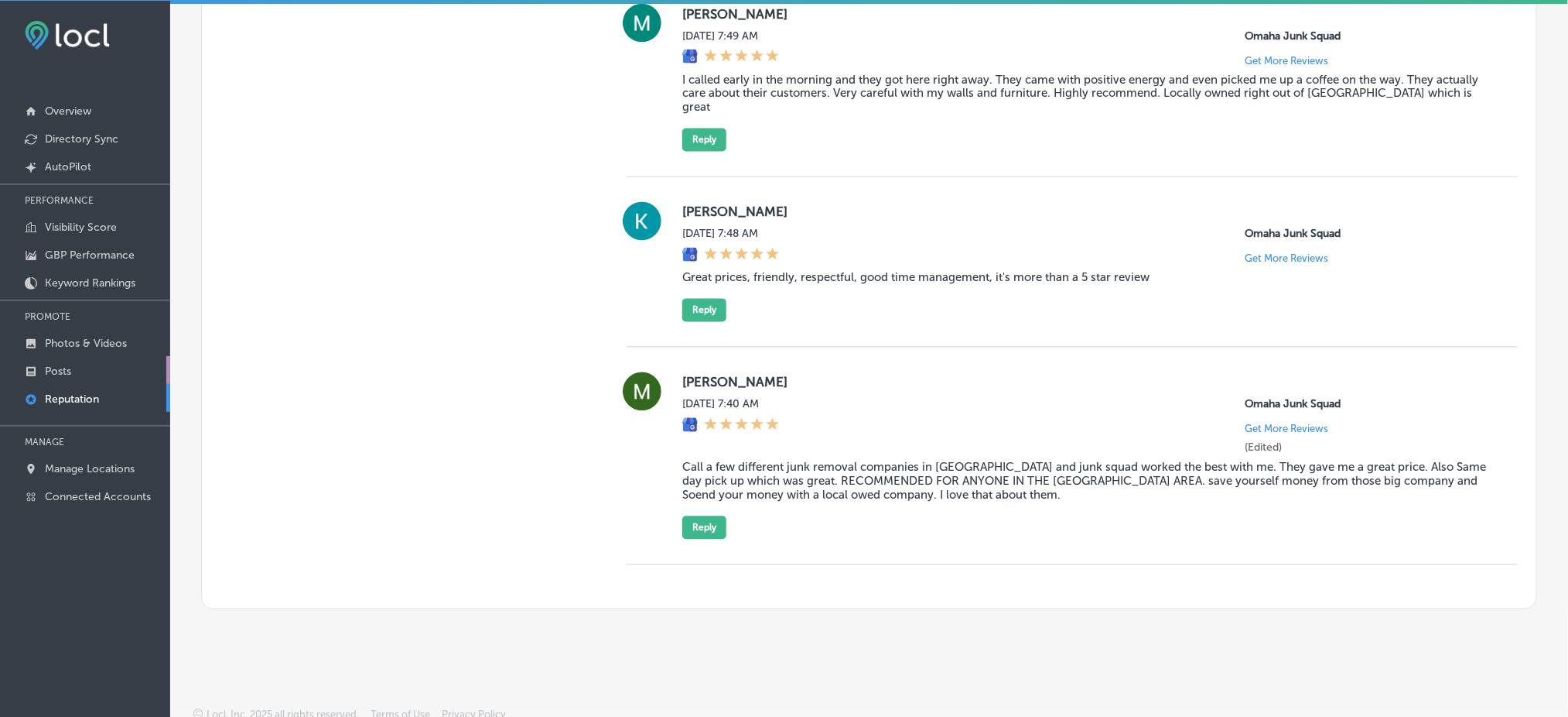
click at [113, 362] on link "Posts" at bounding box center [85, 370] width 170 height 28
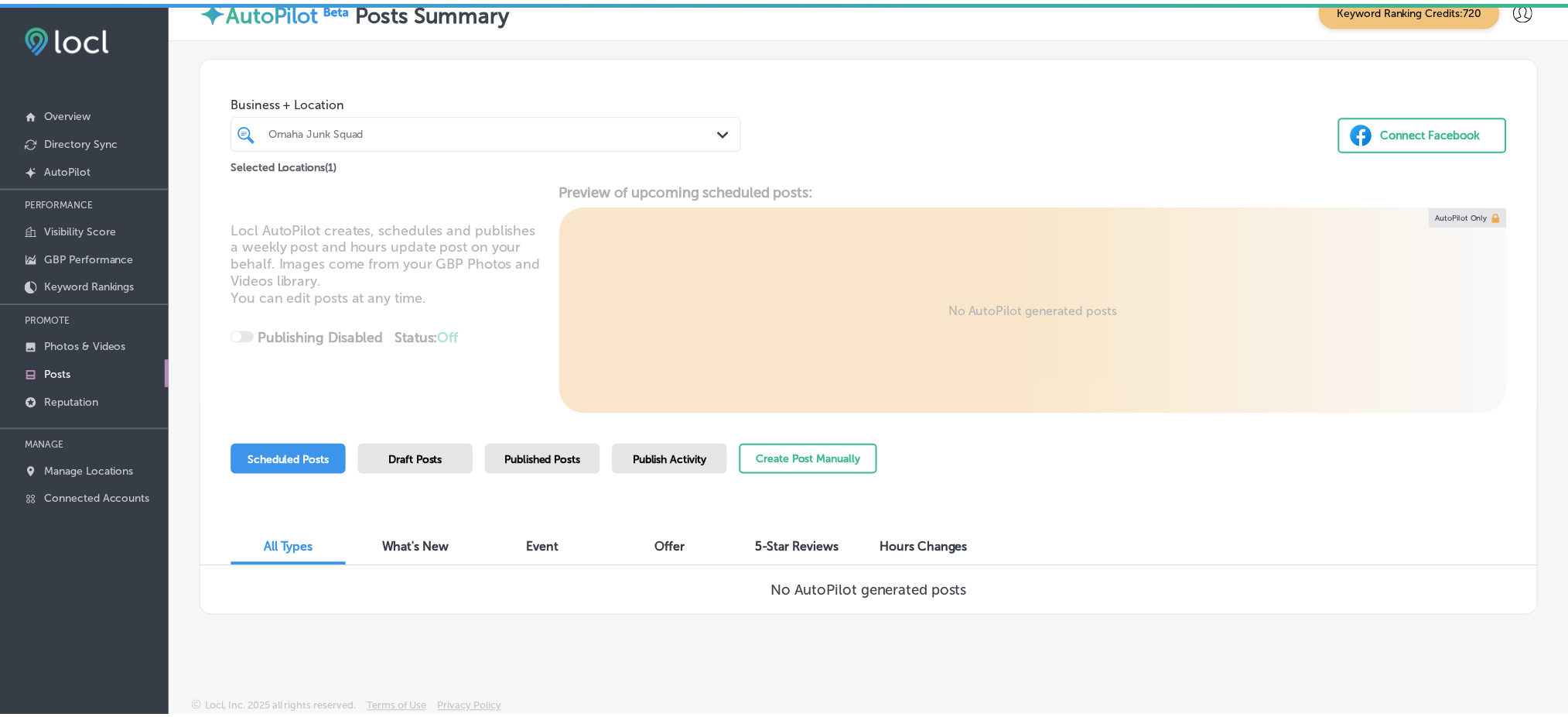
scroll to position [3, 0]
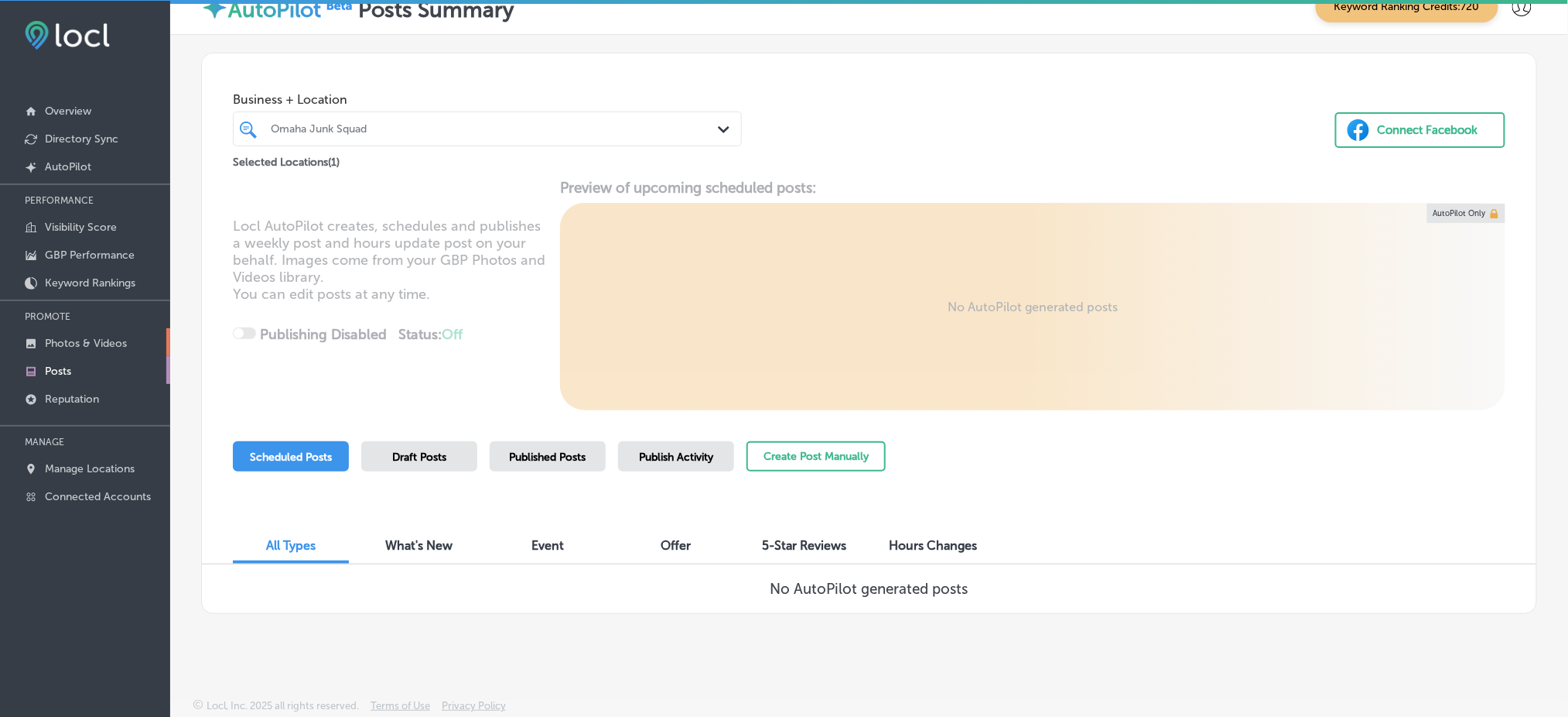
click at [130, 340] on link "Photos & Videos" at bounding box center [85, 342] width 170 height 28
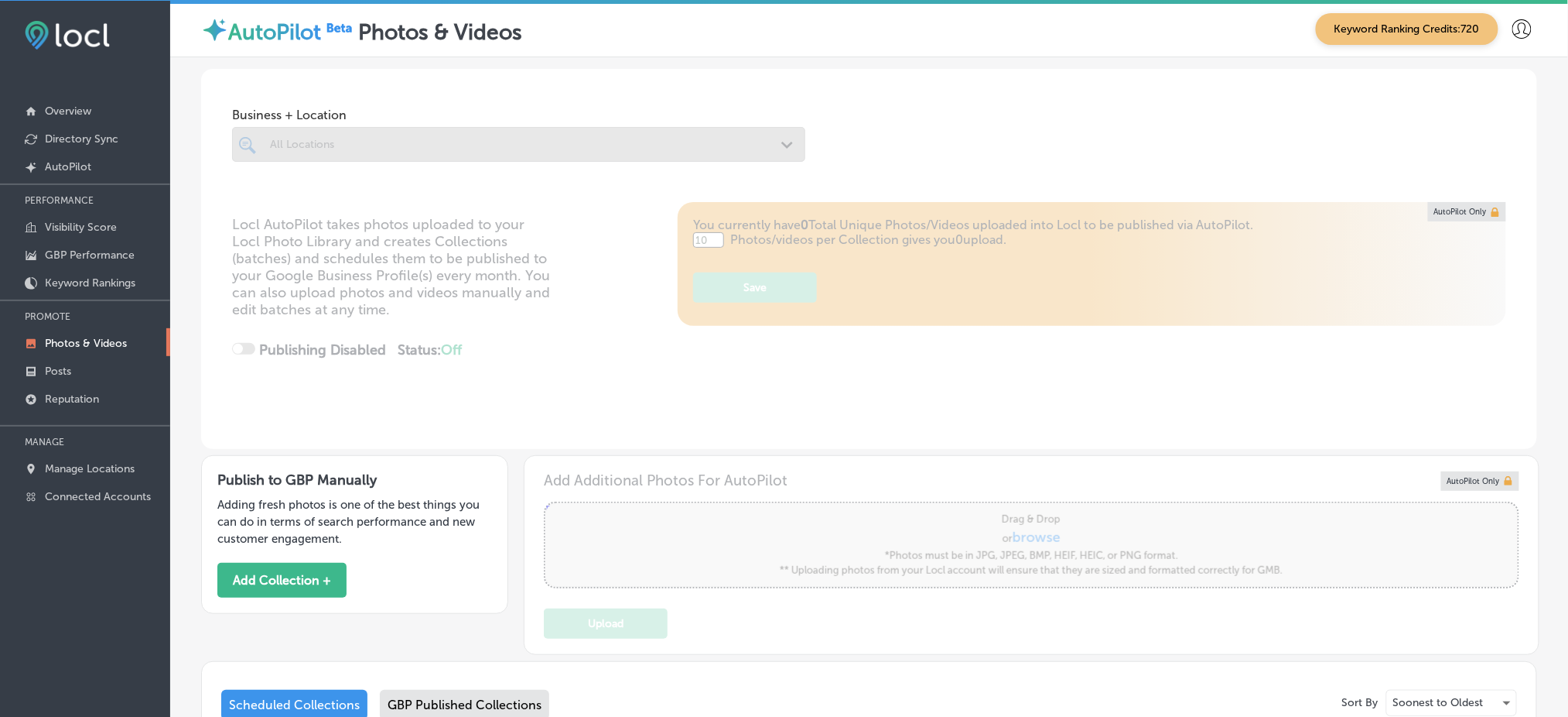
type input "5"
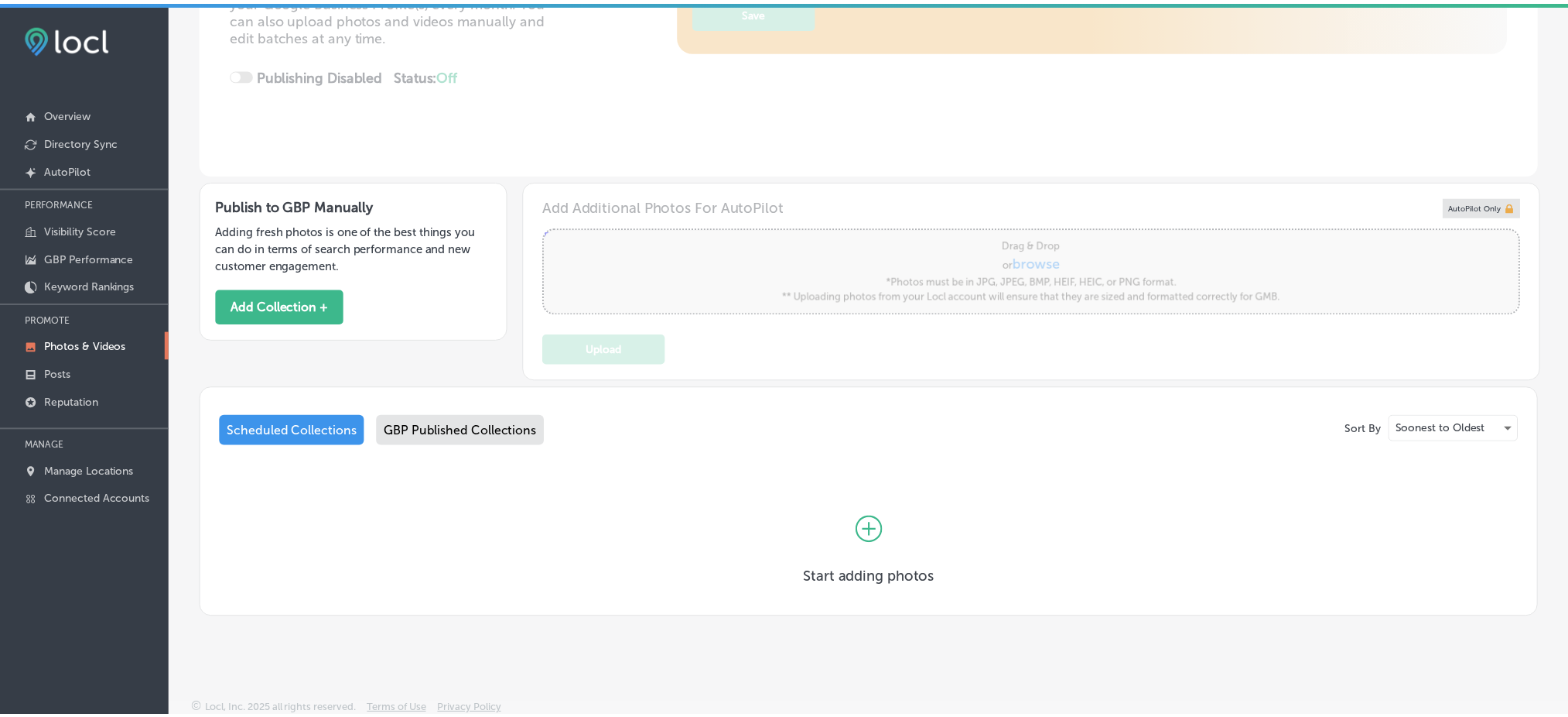
scroll to position [277, 0]
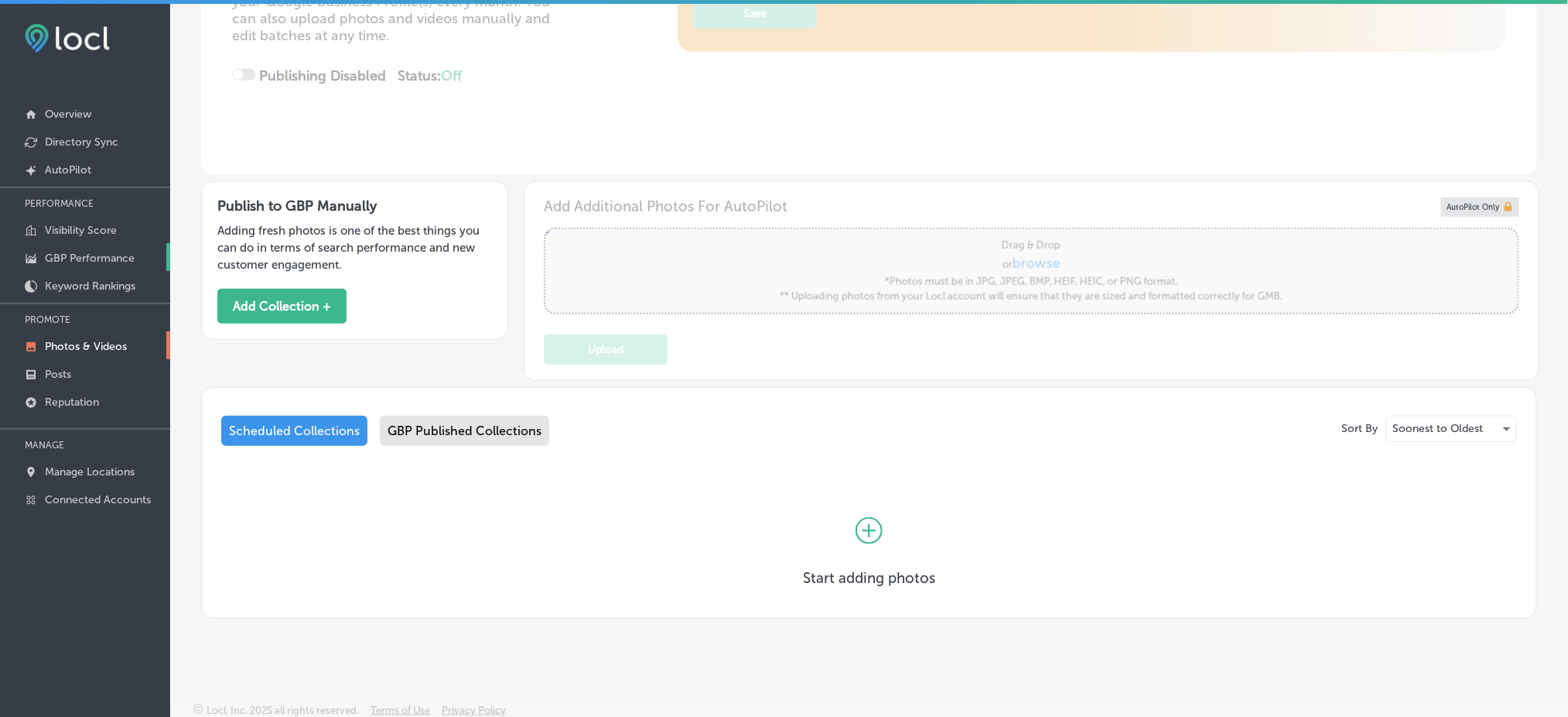
click at [95, 252] on p "GBP Performance" at bounding box center [90, 258] width 90 height 13
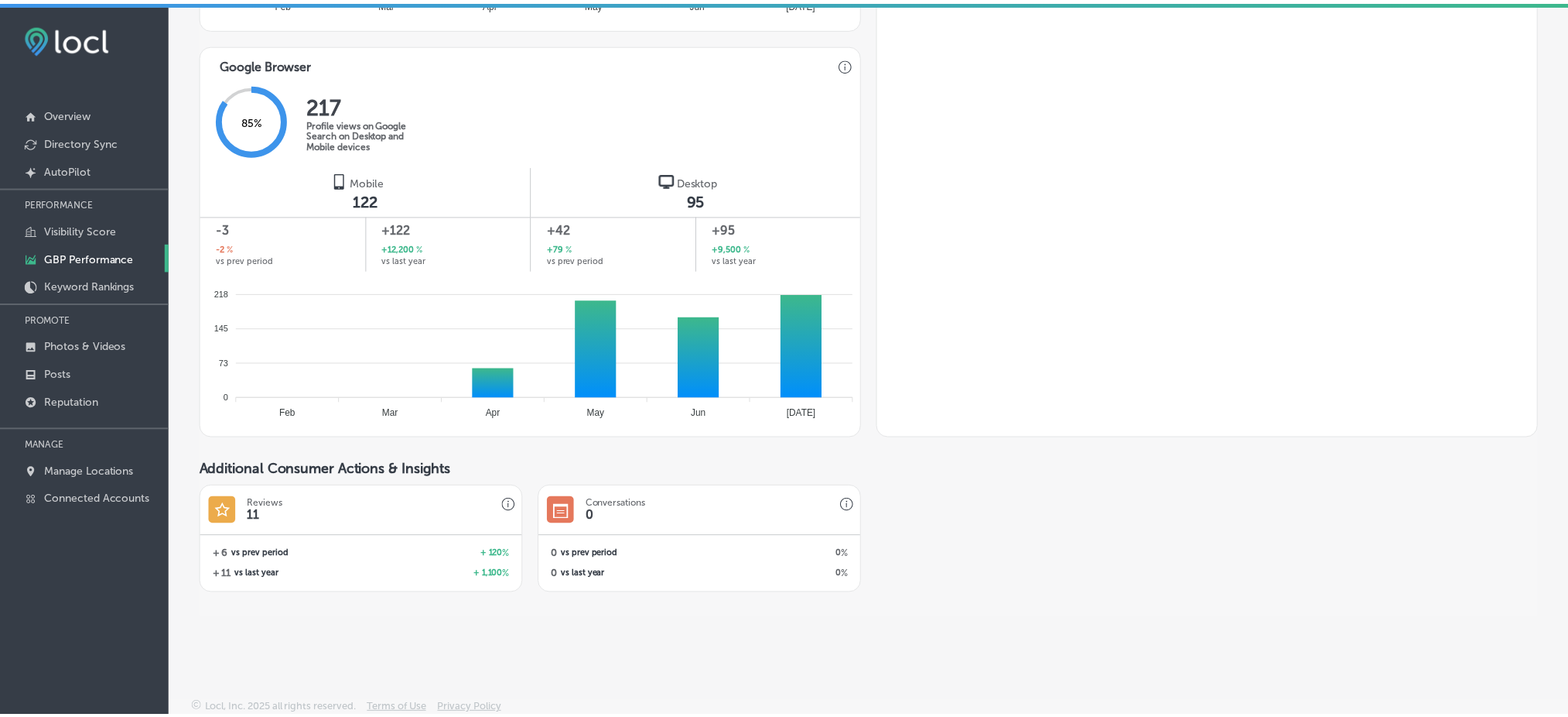
scroll to position [3, 0]
